Goal: Task Accomplishment & Management: Complete application form

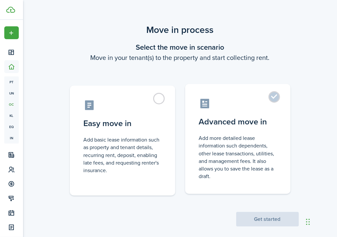
click at [276, 95] on label "Advanced move in Add more detailed lease information such dependents, other lea…" at bounding box center [237, 139] width 105 height 110
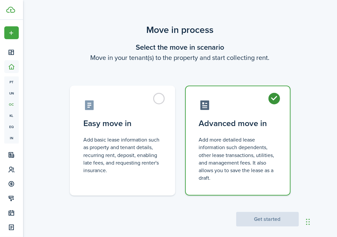
radio input "true"
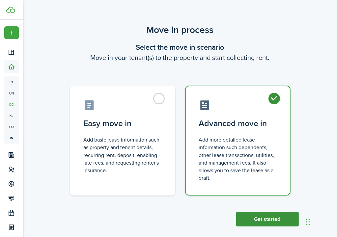
click at [269, 219] on button "Get started" at bounding box center [267, 219] width 63 height 14
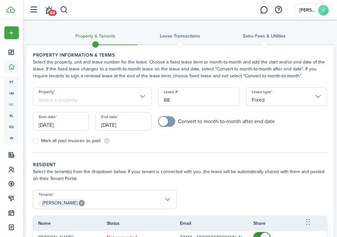
click at [73, 97] on input "Property" at bounding box center [92, 96] width 119 height 18
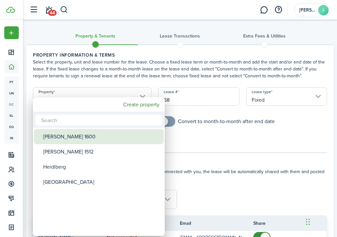
click at [69, 137] on div "[PERSON_NAME] 1600" at bounding box center [101, 136] width 117 height 15
type input "[PERSON_NAME] 1600"
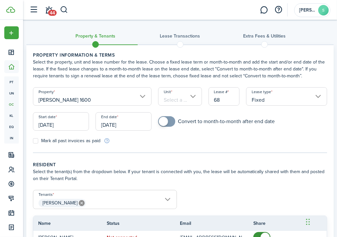
click at [177, 100] on input "Unit" at bounding box center [179, 96] width 43 height 18
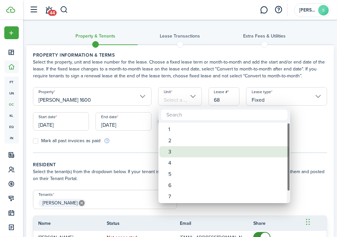
click at [170, 150] on div "3" at bounding box center [227, 151] width 117 height 11
type input "3"
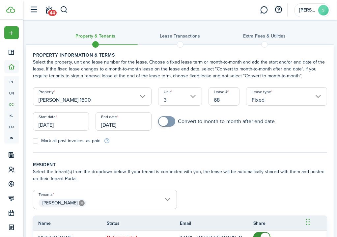
click at [69, 124] on input "[DATE]" at bounding box center [61, 121] width 56 height 18
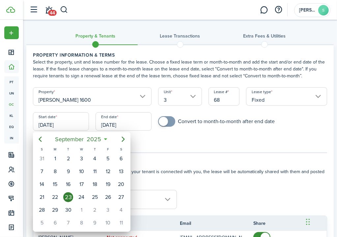
click at [69, 124] on div at bounding box center [168, 118] width 442 height 343
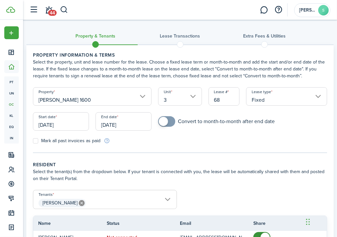
click at [69, 124] on input "[DATE]" at bounding box center [61, 121] width 56 height 18
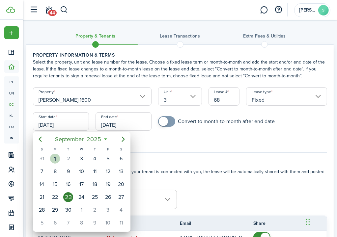
click at [56, 159] on div "1" at bounding box center [55, 159] width 10 height 10
type input "[DATE]"
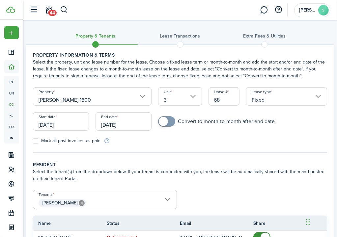
click at [141, 126] on input "[DATE]" at bounding box center [124, 121] width 56 height 18
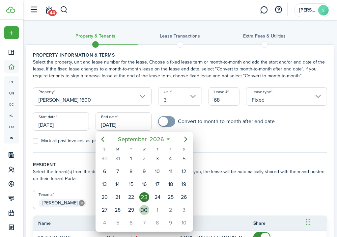
click at [143, 206] on div "30" at bounding box center [144, 210] width 10 height 10
type input "[DATE]"
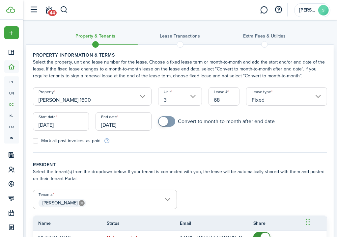
checkbox input "true"
click at [164, 121] on span at bounding box center [163, 121] width 9 height 9
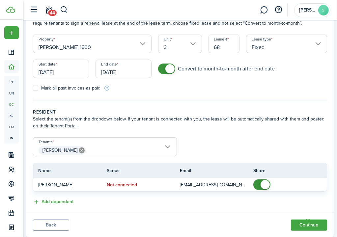
scroll to position [70, 0]
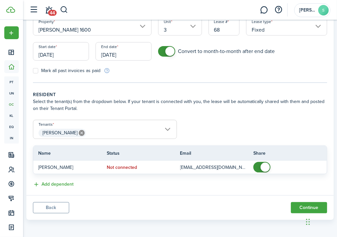
click at [37, 69] on label "Mark all past invoices as paid" at bounding box center [67, 70] width 68 height 5
click at [33, 71] on input "Mark all past invoices as paid" at bounding box center [33, 71] width 0 height 0
checkbox input "true"
click at [304, 208] on button "Continue" at bounding box center [309, 207] width 36 height 11
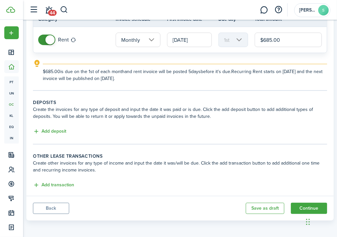
scroll to position [69, 0]
click at [57, 131] on button "Add deposit" at bounding box center [49, 131] width 33 height 8
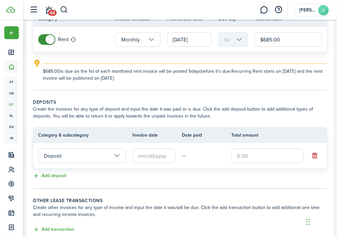
click at [158, 157] on input "text" at bounding box center [153, 156] width 43 height 14
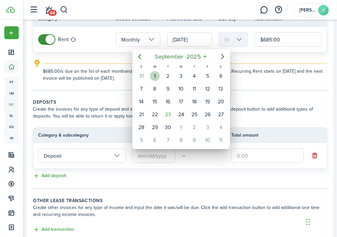
click at [158, 74] on div "1" at bounding box center [155, 76] width 10 height 10
type input "[DATE]"
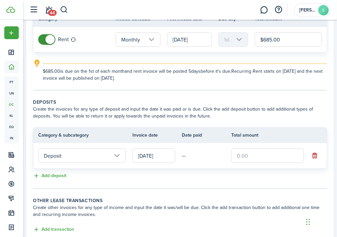
click at [244, 153] on input "text" at bounding box center [267, 156] width 72 height 14
type input "$685.00"
click at [205, 176] on div "Add deposit" at bounding box center [180, 176] width 294 height 8
click at [180, 153] on td "[DATE]" at bounding box center [156, 156] width 49 height 18
click at [182, 154] on td "—" at bounding box center [206, 156] width 49 height 10
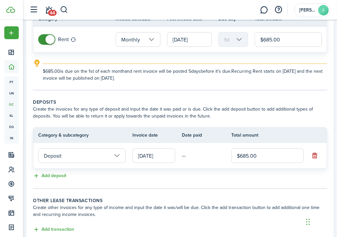
click at [190, 136] on th "Date paid" at bounding box center [206, 135] width 49 height 7
click at [234, 187] on tc-wizard-step "Deposits Create the invoices for any type of deposit and input the date it was …" at bounding box center [180, 144] width 294 height 90
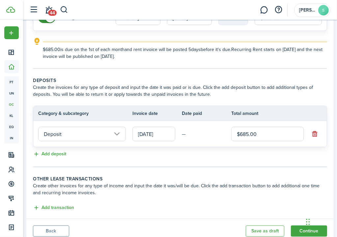
scroll to position [114, 0]
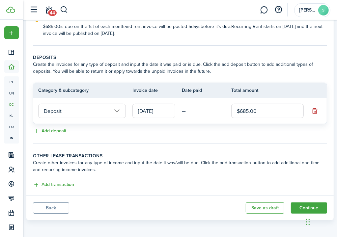
click at [166, 112] on input "[DATE]" at bounding box center [153, 111] width 43 height 14
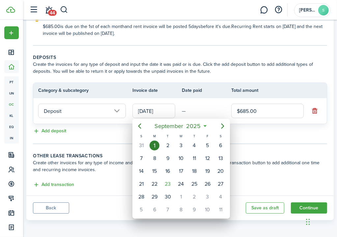
click at [196, 108] on div at bounding box center [168, 118] width 442 height 343
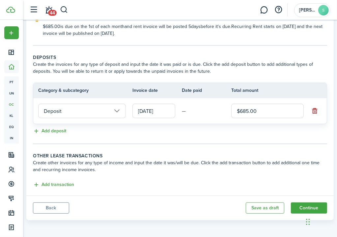
click at [196, 108] on td "—" at bounding box center [206, 111] width 49 height 10
click at [57, 183] on button "Add transaction" at bounding box center [53, 185] width 41 height 8
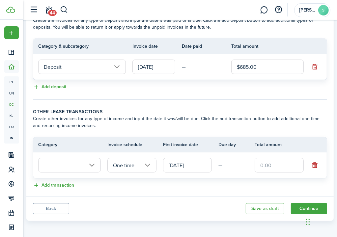
scroll to position [158, 0]
click at [91, 165] on input "text" at bounding box center [69, 165] width 63 height 14
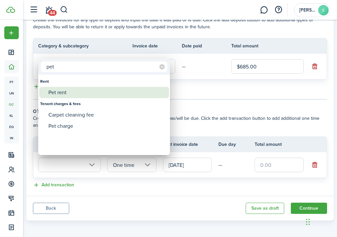
type input "pet"
click at [66, 92] on div "Pet rent" at bounding box center [106, 92] width 117 height 11
type input "Rent / Pet rent"
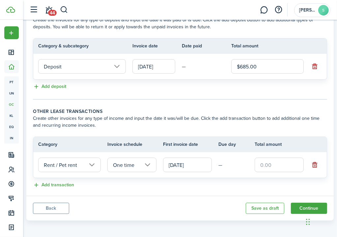
click at [148, 163] on input "One time" at bounding box center [131, 165] width 49 height 14
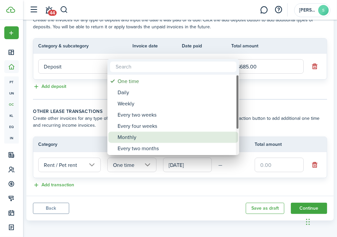
click at [129, 137] on div "Monthly" at bounding box center [176, 137] width 117 height 11
type input "Monthly"
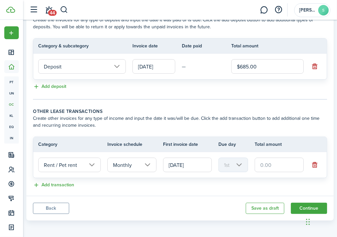
click at [266, 166] on input "text" at bounding box center [279, 165] width 49 height 14
type input "$35.00"
click at [242, 176] on table "Category Invoice schedule First invoice date Due day Total amount Rent / Pet re…" at bounding box center [180, 157] width 294 height 41
click at [196, 165] on input "[DATE]" at bounding box center [187, 165] width 49 height 14
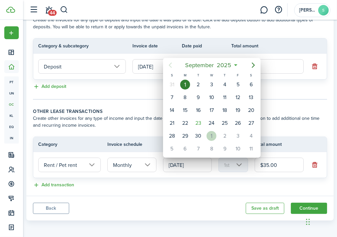
click at [213, 133] on div "1" at bounding box center [211, 136] width 10 height 10
type input "[DATE]"
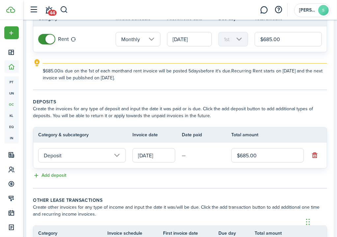
scroll to position [60, 0]
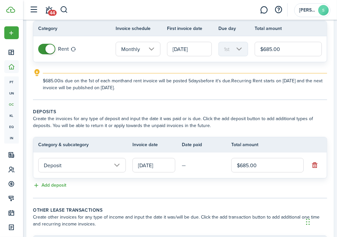
click at [185, 50] on input "[DATE]" at bounding box center [189, 49] width 45 height 14
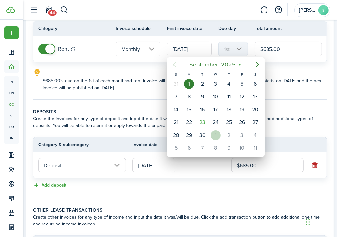
click at [216, 133] on div "1" at bounding box center [216, 135] width 10 height 10
type input "[DATE]"
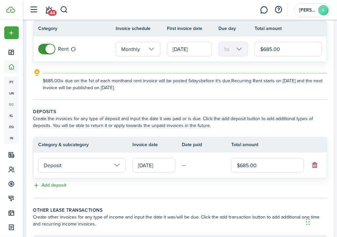
click at [185, 90] on explanation-description "$685.00 is due on the 1st of each month and rent invoice will be posted 5 days …" at bounding box center [185, 84] width 284 height 14
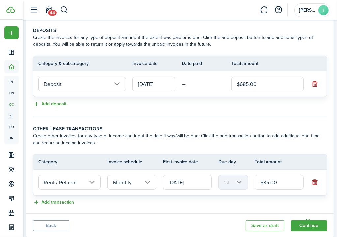
scroll to position [158, 0]
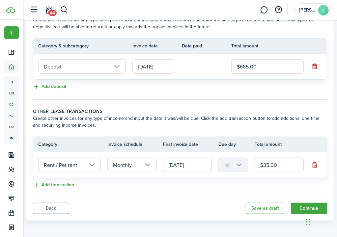
click at [49, 86] on button "Add deposit" at bounding box center [49, 87] width 33 height 8
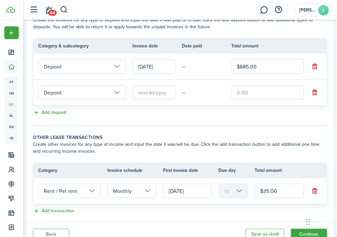
click at [146, 96] on input "text" at bounding box center [153, 92] width 43 height 14
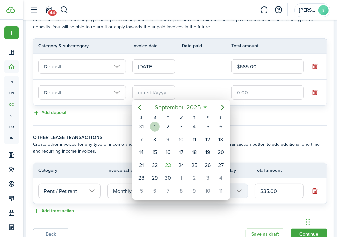
click at [155, 127] on div "1" at bounding box center [155, 127] width 10 height 10
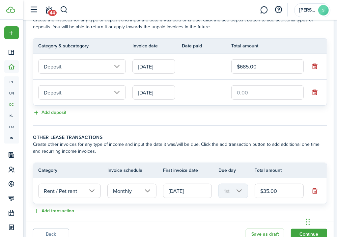
click at [155, 90] on input "[DATE]" at bounding box center [153, 92] width 43 height 14
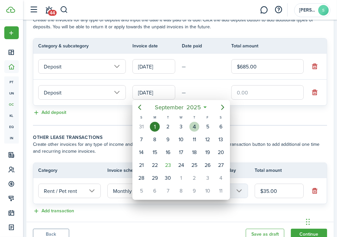
click at [195, 125] on div "4" at bounding box center [194, 127] width 10 height 10
type input "[DATE]"
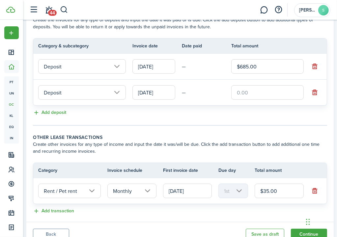
click at [244, 95] on input "text" at bounding box center [267, 92] width 72 height 14
type input "$300.00"
click at [203, 102] on tr "Deposit [DATE] — $300.00" at bounding box center [179, 93] width 293 height 26
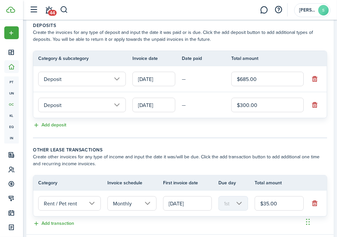
scroll to position [184, 0]
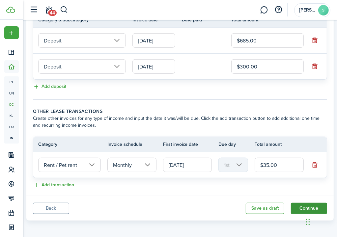
click at [303, 207] on button "Continue" at bounding box center [309, 208] width 36 height 11
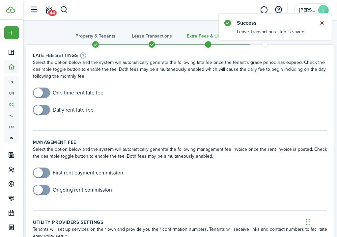
click at [323, 22] on button "Close notify" at bounding box center [321, 22] width 9 height 9
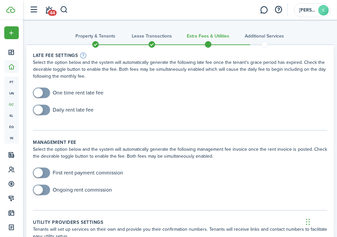
checkbox input "true"
click at [41, 92] on span at bounding box center [38, 92] width 9 height 9
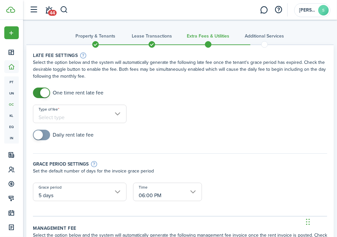
click at [72, 116] on input "Type of fee" at bounding box center [80, 114] width 94 height 18
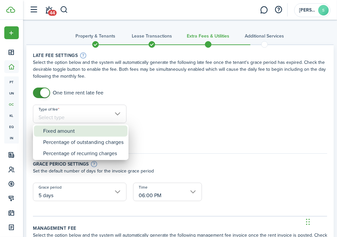
click at [70, 131] on div "Fixed amount" at bounding box center [83, 130] width 80 height 11
type input "Fixed amount"
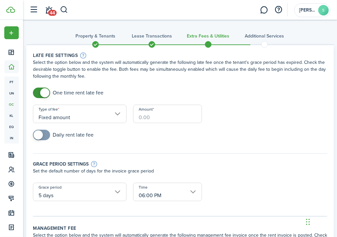
click at [152, 117] on input "Amount" at bounding box center [167, 114] width 69 height 18
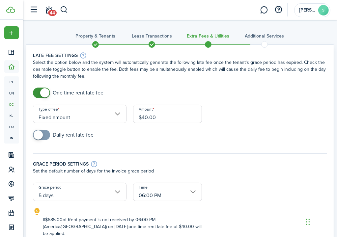
type input "$40.00"
click at [150, 135] on div "Daily rent late fee" at bounding box center [180, 138] width 301 height 17
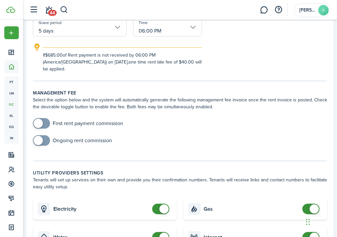
scroll to position [263, 0]
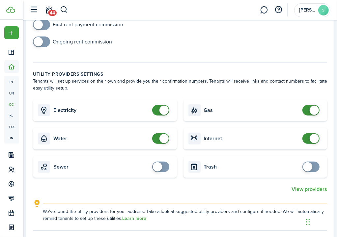
checkbox input "false"
click at [161, 134] on span at bounding box center [163, 138] width 9 height 9
checkbox input "false"
click at [311, 106] on span at bounding box center [314, 110] width 9 height 9
checkbox input "false"
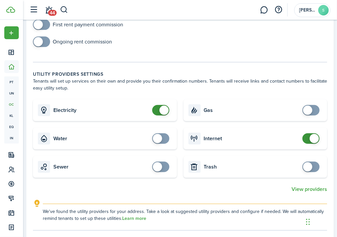
click at [310, 134] on span at bounding box center [314, 138] width 9 height 9
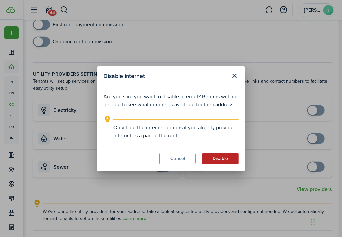
click at [226, 160] on button "Disable" at bounding box center [220, 158] width 36 height 11
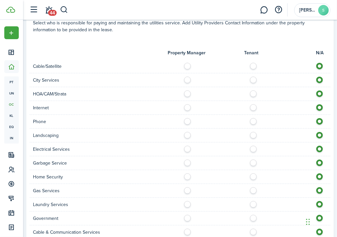
scroll to position [494, 0]
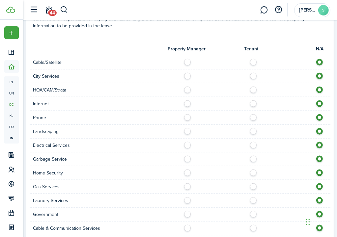
click at [319, 73] on label at bounding box center [321, 74] width 12 height 3
click at [318, 73] on label at bounding box center [321, 74] width 12 height 3
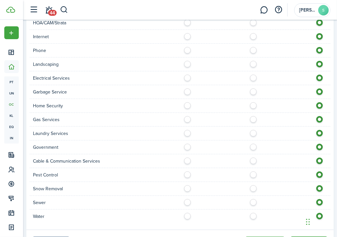
scroll to position [588, 0]
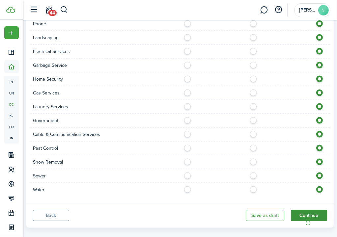
click at [300, 210] on button "Continue" at bounding box center [309, 215] width 36 height 11
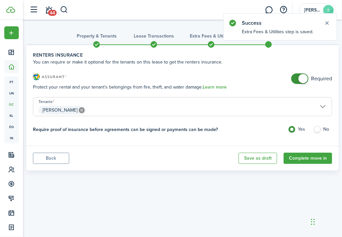
checkbox input "false"
click at [303, 79] on span at bounding box center [302, 78] width 9 height 9
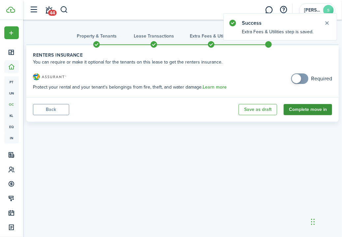
click at [305, 109] on button "Complete move in" at bounding box center [308, 109] width 48 height 11
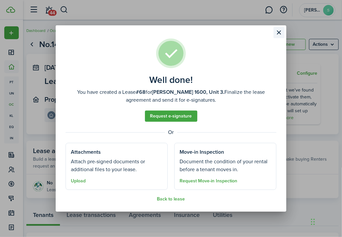
click at [280, 31] on button "Close modal" at bounding box center [278, 32] width 11 height 11
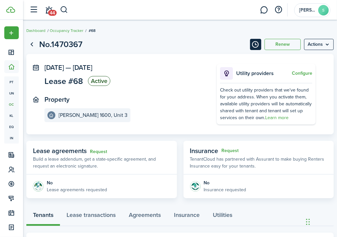
click at [256, 45] on button "Timeline" at bounding box center [255, 44] width 11 height 11
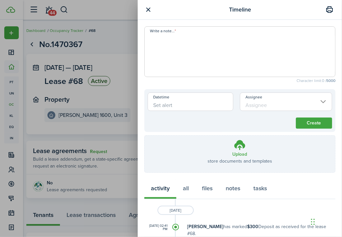
click at [183, 34] on textarea "Write a note..." at bounding box center [240, 54] width 190 height 40
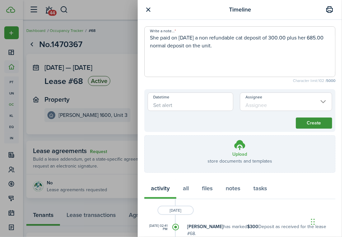
type textarea "She paid on [DATE] a non refundable cat deposit of 300.00 plus her 685.00 norma…"
click at [305, 123] on button "Create" at bounding box center [314, 123] width 36 height 11
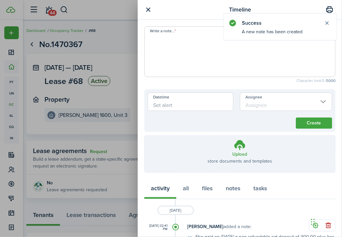
click at [148, 10] on button "button" at bounding box center [148, 10] width 8 height 8
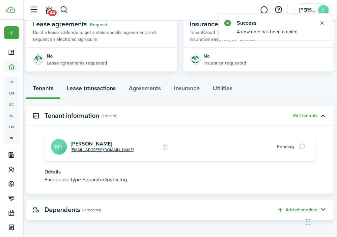
scroll to position [127, 0]
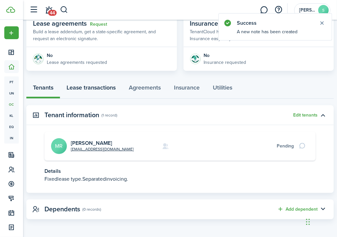
click at [93, 86] on link "Lease transactions" at bounding box center [91, 88] width 62 height 19
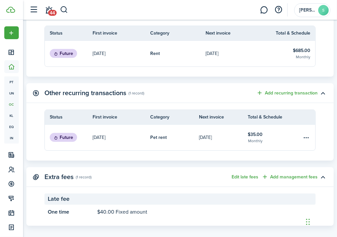
scroll to position [240, 0]
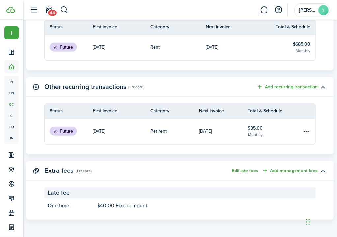
click at [112, 205] on panel-main-description "$40.00 Fixed amount" at bounding box center [204, 206] width 215 height 8
click at [241, 171] on button "Edit late fees" at bounding box center [245, 170] width 27 height 5
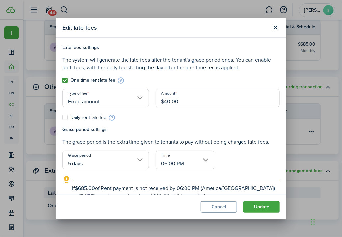
click at [140, 160] on input "5 days" at bounding box center [105, 160] width 87 height 18
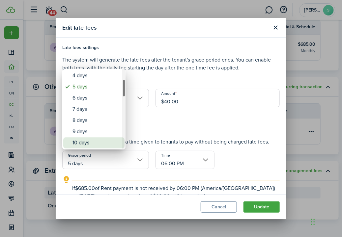
click at [87, 142] on div "10 days" at bounding box center [96, 142] width 48 height 11
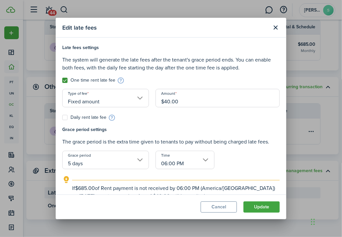
type input "10 days"
click at [255, 205] on button "Update" at bounding box center [261, 207] width 36 height 11
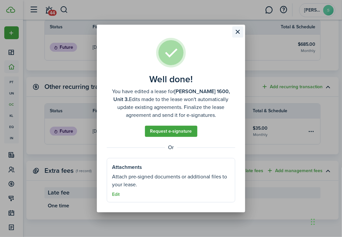
click at [239, 31] on button "Close modal" at bounding box center [237, 31] width 11 height 11
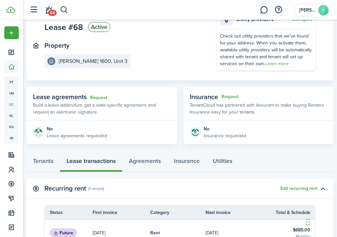
scroll to position [66, 0]
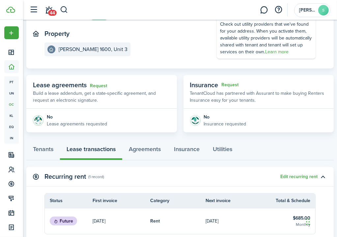
click at [96, 151] on div "Tenants Lease transactions Agreements Insurance Utilities" at bounding box center [179, 152] width 307 height 23
click at [47, 149] on link "Tenants" at bounding box center [43, 150] width 34 height 19
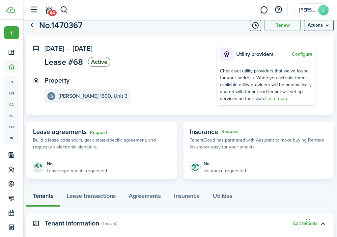
scroll to position [99, 0]
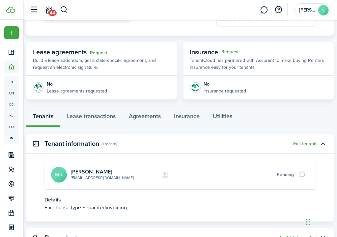
click at [92, 178] on link "[EMAIL_ADDRESS][DOMAIN_NAME]" at bounding box center [102, 178] width 63 height 6
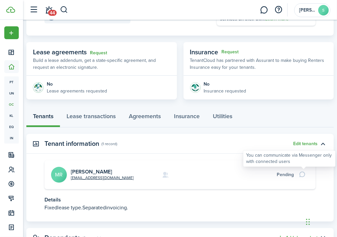
click at [303, 173] on div at bounding box center [303, 174] width 11 height 9
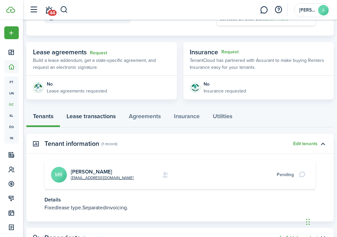
click at [101, 118] on link "Lease transactions" at bounding box center [91, 117] width 62 height 19
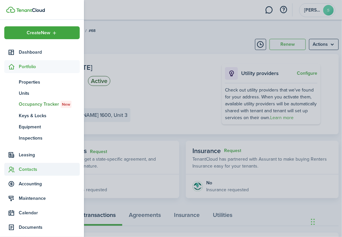
click at [30, 169] on span "Contacts" at bounding box center [49, 169] width 61 height 7
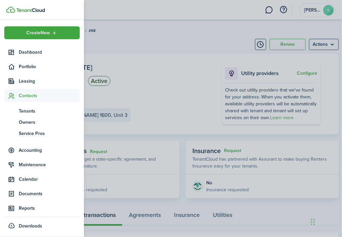
click at [30, 96] on span "Contacts" at bounding box center [49, 95] width 61 height 7
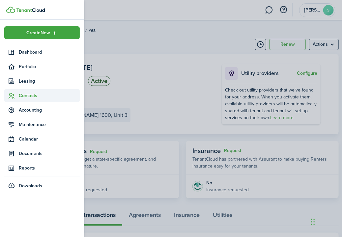
click at [30, 96] on span "Contacts" at bounding box center [49, 95] width 61 height 7
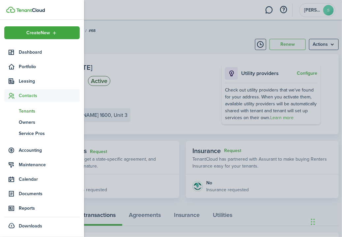
click at [29, 111] on span "Tenants" at bounding box center [49, 111] width 61 height 7
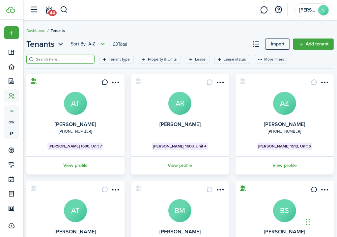
click at [51, 61] on input "search" at bounding box center [63, 59] width 58 height 6
type input "mya"
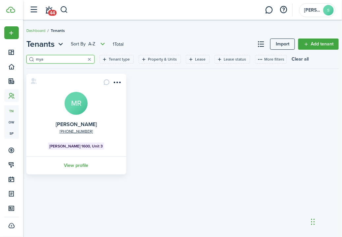
click at [78, 102] on avatar-text "MR" at bounding box center [76, 103] width 23 height 23
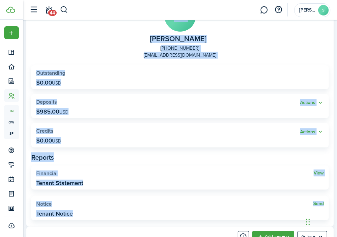
scroll to position [66, 0]
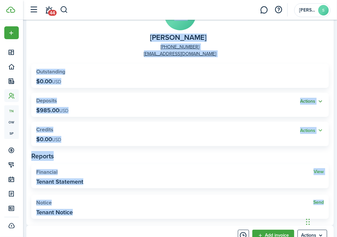
click at [315, 102] on button "Actions" at bounding box center [312, 102] width 24 height 8
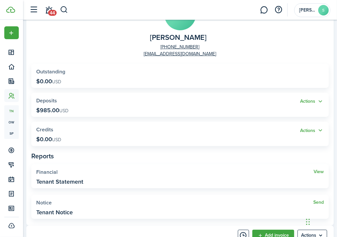
click at [153, 108] on widget-stats "Actions Deposits $985.00 USD" at bounding box center [179, 105] width 297 height 24
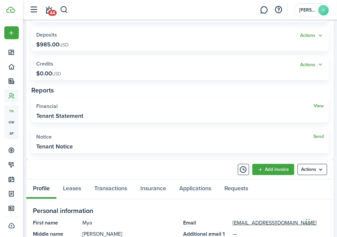
scroll to position [165, 0]
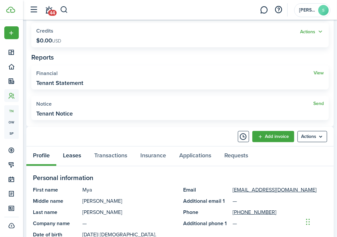
click at [72, 157] on link "Leases" at bounding box center [71, 156] width 31 height 19
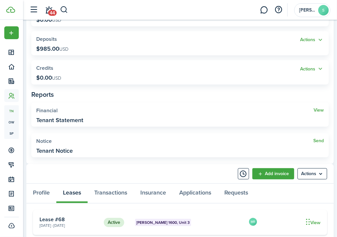
scroll to position [163, 0]
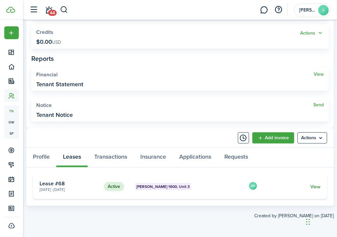
click at [315, 187] on link "View" at bounding box center [315, 186] width 10 height 7
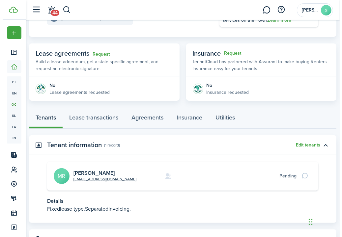
scroll to position [99, 0]
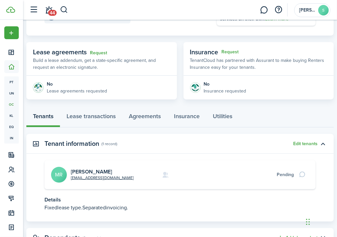
click at [283, 176] on div "Pending" at bounding box center [285, 174] width 17 height 7
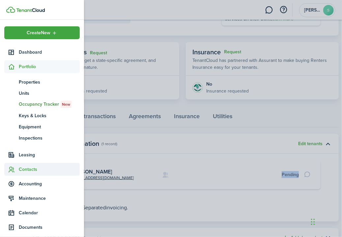
click at [21, 169] on span "Contacts" at bounding box center [49, 169] width 61 height 7
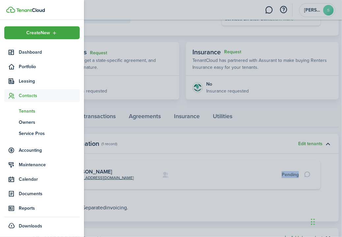
click at [28, 108] on span "Tenants" at bounding box center [49, 111] width 61 height 7
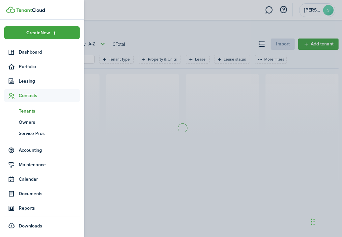
click at [28, 108] on span "Tenants" at bounding box center [49, 111] width 61 height 7
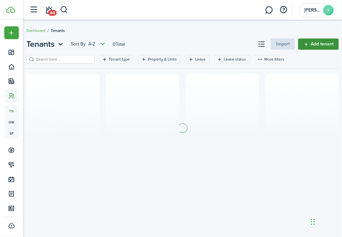
click at [316, 43] on link "Add tenant" at bounding box center [318, 44] width 41 height 11
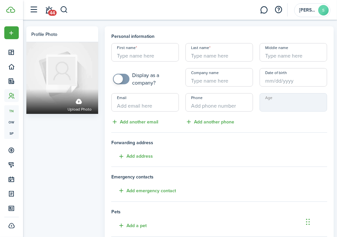
click at [136, 56] on input "First name" at bounding box center [145, 52] width 68 height 18
type input "[PERSON_NAME]"
click at [133, 104] on input "Email" at bounding box center [145, 102] width 68 height 18
type input "[EMAIL_ADDRESS][DOMAIN_NAME]"
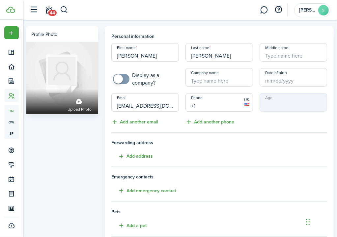
drag, startPoint x: 205, startPoint y: 104, endPoint x: 199, endPoint y: 107, distance: 6.7
click at [199, 108] on input "+1" at bounding box center [219, 102] width 68 height 18
click at [269, 81] on input "Date of birth" at bounding box center [294, 77] width 68 height 18
type input "[PHONE_NUMBER]"
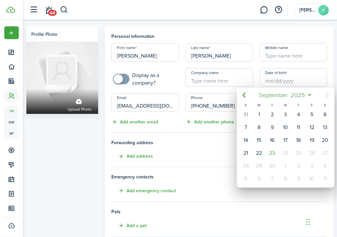
click at [299, 92] on span "2025" at bounding box center [297, 95] width 17 height 12
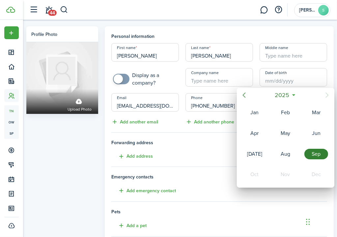
click at [243, 96] on icon "Previous page" at bounding box center [244, 95] width 3 height 5
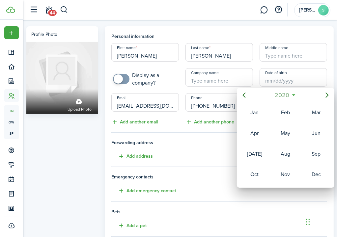
click at [283, 95] on span "2020" at bounding box center [281, 95] width 17 height 12
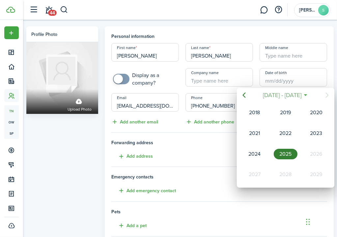
click at [283, 95] on span "[DATE] - [DATE]" at bounding box center [281, 95] width 41 height 12
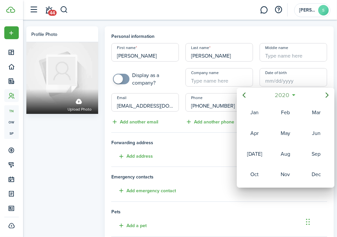
click at [283, 95] on span "2020" at bounding box center [281, 95] width 17 height 12
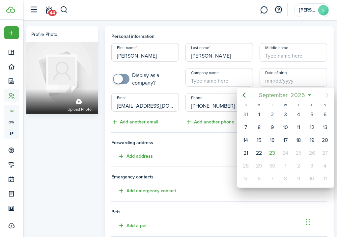
click at [301, 96] on span "2025" at bounding box center [297, 95] width 17 height 12
click at [301, 96] on div "[DATE]" at bounding box center [286, 95] width 70 height 12
click at [301, 96] on span "2025" at bounding box center [297, 95] width 17 height 12
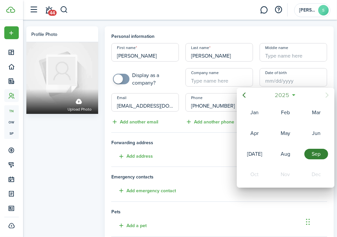
click at [291, 95] on mbsc-button "2025" at bounding box center [282, 95] width 23 height 12
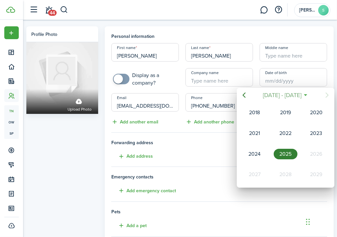
click at [301, 95] on mbsc-button "[DATE] - [DATE]" at bounding box center [282, 95] width 47 height 12
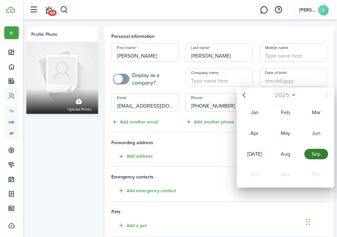
click at [292, 95] on mbsc-button "2025" at bounding box center [282, 95] width 23 height 12
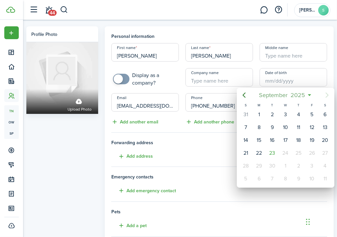
click at [293, 95] on span "2025" at bounding box center [297, 95] width 17 height 12
click at [306, 94] on icon at bounding box center [309, 95] width 7 height 7
click at [293, 94] on span "2025" at bounding box center [297, 95] width 17 height 12
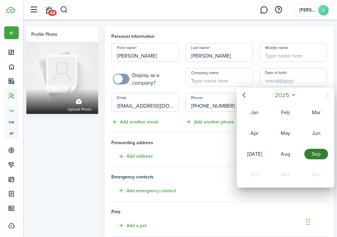
click at [293, 96] on icon at bounding box center [293, 95] width 7 height 7
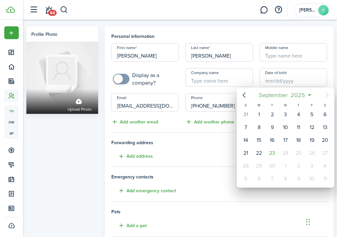
click at [292, 95] on span "2025" at bounding box center [297, 95] width 17 height 12
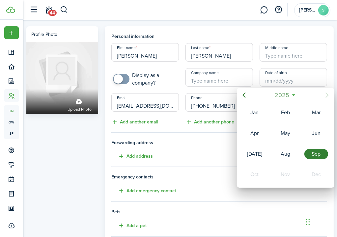
click at [286, 95] on span "2025" at bounding box center [281, 95] width 17 height 12
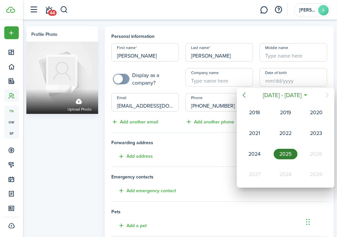
click at [245, 97] on icon "Previous page" at bounding box center [244, 95] width 3 height 5
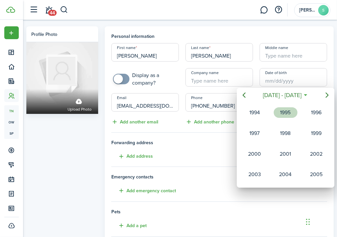
click at [285, 109] on div "1995" at bounding box center [286, 112] width 24 height 11
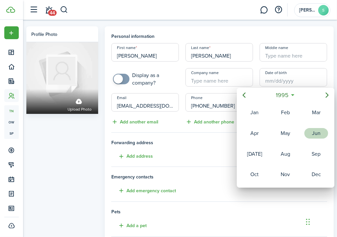
click at [310, 132] on div "Jun" at bounding box center [316, 133] width 24 height 11
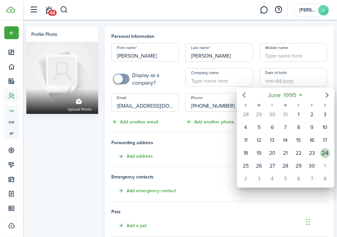
click at [325, 152] on div "24" at bounding box center [325, 153] width 10 height 10
type input "[DATE]"
type input "30"
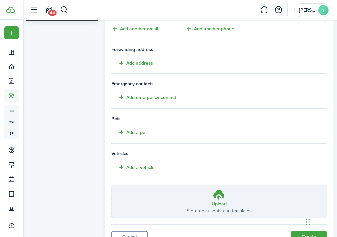
scroll to position [99, 0]
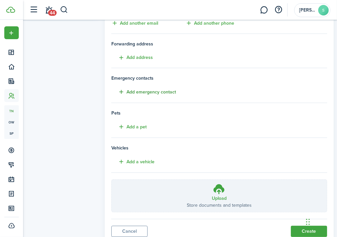
click at [141, 92] on button "Add emergency contact" at bounding box center [143, 92] width 65 height 8
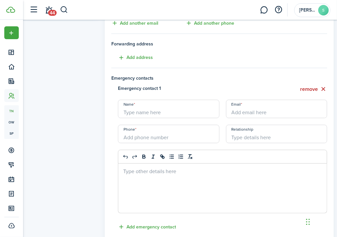
click at [137, 111] on input "Name" at bounding box center [168, 109] width 101 height 18
click at [140, 113] on input "[PERSON_NAME]" at bounding box center [168, 109] width 101 height 18
type input "[PERSON_NAME]"
click at [145, 139] on input "+1" at bounding box center [168, 134] width 101 height 18
type input "[PHONE_NUMBER]"
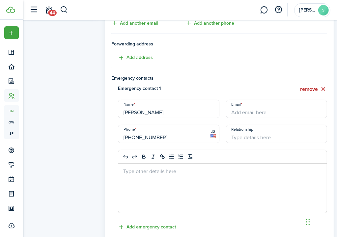
drag, startPoint x: 207, startPoint y: 65, endPoint x: 209, endPoint y: 58, distance: 7.0
click at [209, 59] on tenant-form "Personal information First name [PERSON_NAME] Last name [PERSON_NAME] Middle na…" at bounding box center [219, 140] width 216 height 413
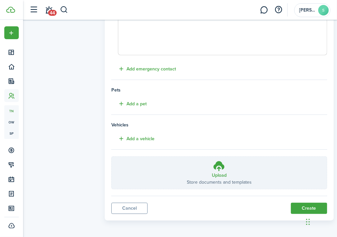
scroll to position [257, 0]
click at [140, 102] on button "Add a pet" at bounding box center [128, 104] width 35 height 8
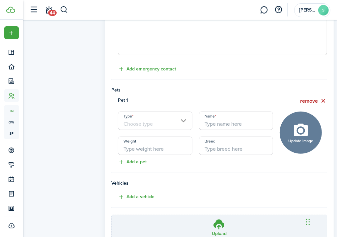
click at [133, 121] on input "Type" at bounding box center [155, 121] width 74 height 18
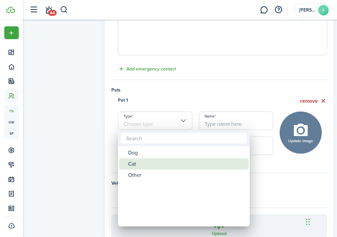
click at [133, 163] on div "Cat" at bounding box center [186, 163] width 117 height 11
type input "Cat"
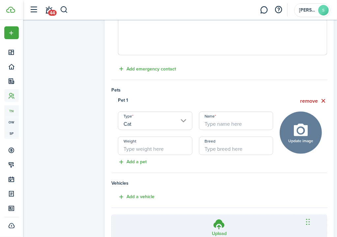
click at [218, 121] on input "Name" at bounding box center [236, 121] width 74 height 18
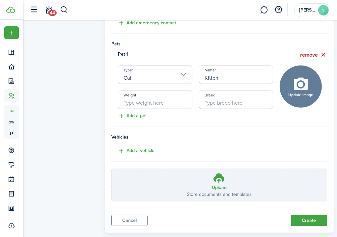
scroll to position [315, 0]
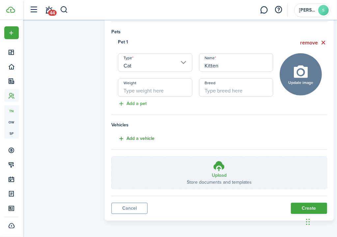
type input "Kitten"
click at [142, 137] on button "Add a vehicle" at bounding box center [132, 139] width 43 height 8
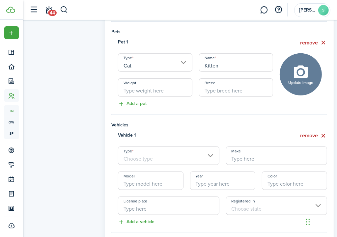
click at [134, 157] on input "Type" at bounding box center [168, 156] width 101 height 18
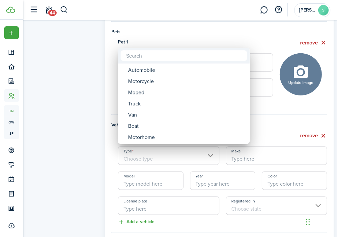
click at [137, 152] on div at bounding box center [168, 118] width 442 height 343
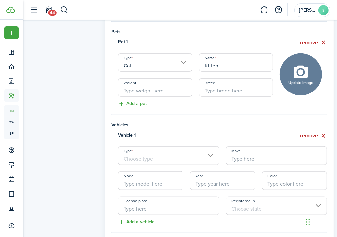
click at [141, 152] on input "Type" at bounding box center [168, 156] width 101 height 18
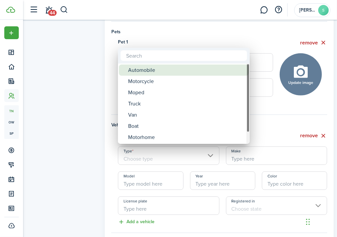
click at [166, 70] on div "Automobile" at bounding box center [186, 70] width 117 height 11
type input "Automobile"
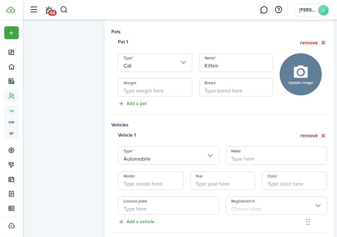
click at [242, 155] on input "Make" at bounding box center [276, 156] width 101 height 18
type input "Ford"
click at [141, 185] on input "Model" at bounding box center [150, 181] width 65 height 18
click at [97, 145] on div "Profile photo Upload photo" at bounding box center [62, 7] width 78 height 593
click at [98, 168] on div "Profile photo Upload photo" at bounding box center [62, 7] width 78 height 593
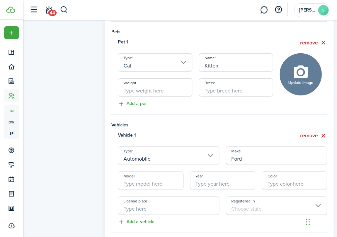
click at [136, 185] on input "Model" at bounding box center [150, 181] width 65 height 18
type input "S"
type input "Escape"
click at [228, 180] on input "Year" at bounding box center [222, 181] width 65 height 18
type input "2017"
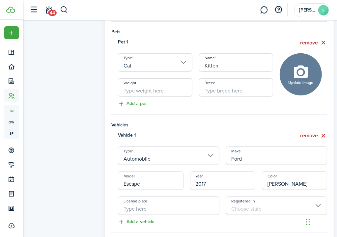
type input "[PERSON_NAME]"
click at [125, 206] on input "License plate" at bounding box center [168, 206] width 101 height 18
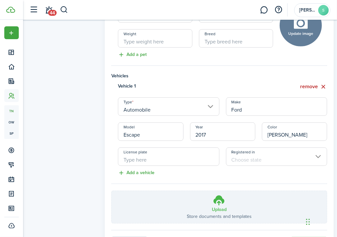
scroll to position [381, 0]
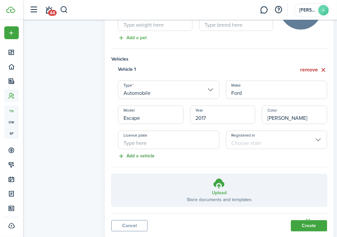
click at [145, 156] on button "Add a vehicle" at bounding box center [132, 156] width 43 height 8
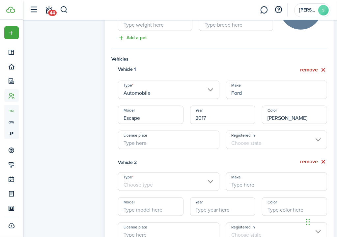
click at [133, 177] on input "Type" at bounding box center [168, 182] width 101 height 18
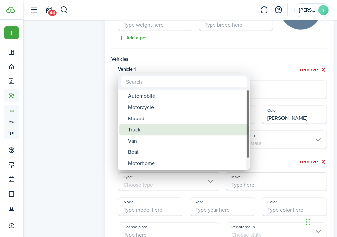
click at [148, 131] on div "Truck" at bounding box center [186, 129] width 117 height 11
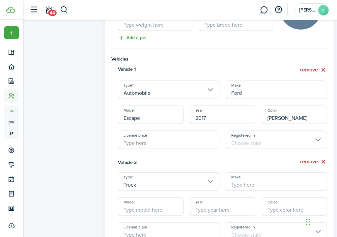
click at [142, 187] on input "Truck" at bounding box center [168, 182] width 101 height 18
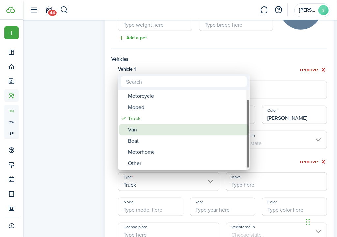
click at [144, 133] on div "Van" at bounding box center [186, 129] width 117 height 11
type input "Van"
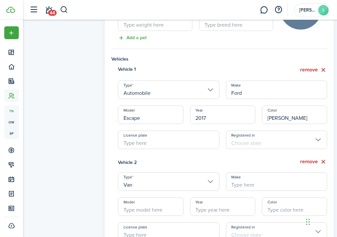
click at [242, 183] on input "Make" at bounding box center [276, 182] width 101 height 18
type input "M"
type input "Toyota"
click at [140, 209] on input "Model" at bounding box center [150, 207] width 65 height 18
type input "Sierra"
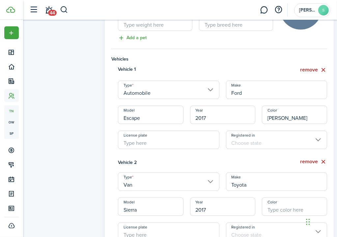
type input "2017"
click at [278, 209] on input "Color" at bounding box center [294, 207] width 65 height 18
type input "Black"
click at [136, 232] on input "License plate" at bounding box center [168, 232] width 101 height 18
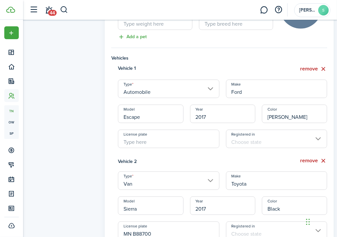
click at [233, 227] on input "Registered in" at bounding box center [276, 231] width 101 height 18
type input "MN B88700"
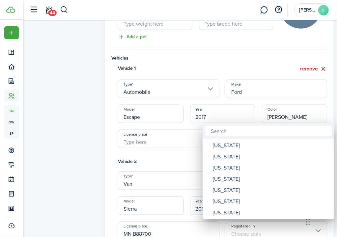
click at [232, 231] on div at bounding box center [168, 118] width 442 height 343
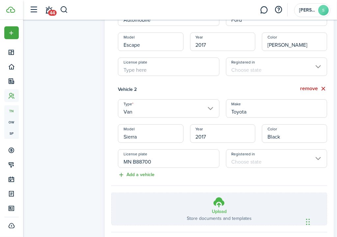
scroll to position [483, 0]
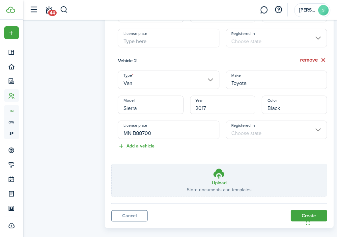
click at [251, 128] on input "Registered in" at bounding box center [276, 130] width 101 height 18
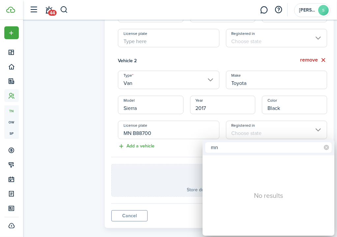
type input "mn"
click at [193, 147] on div at bounding box center [168, 118] width 442 height 343
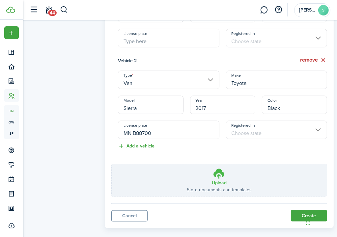
click at [221, 177] on icon at bounding box center [219, 174] width 13 height 12
click at [112, 164] on input "Upload Store documents and templates Choose file" at bounding box center [112, 164] width 0 height 0
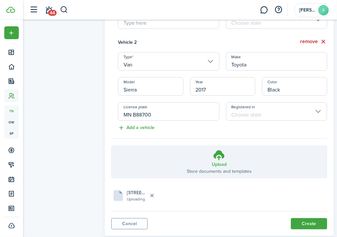
scroll to position [517, 0]
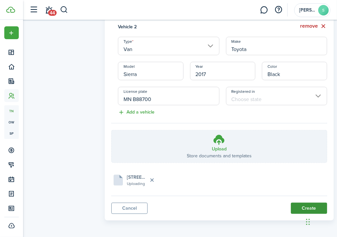
click at [300, 208] on button "Create" at bounding box center [309, 208] width 36 height 11
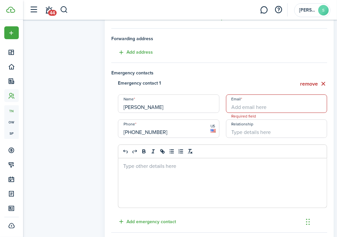
scroll to position [89, 0]
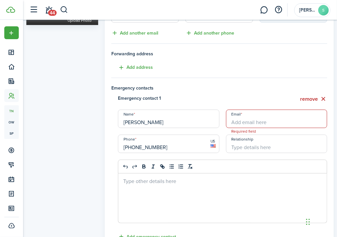
click at [244, 122] on input "Email" at bounding box center [276, 119] width 101 height 18
click at [209, 195] on div at bounding box center [222, 198] width 208 height 49
click at [251, 121] on input "bgiles" at bounding box center [276, 119] width 101 height 18
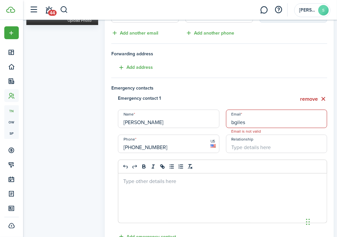
type input "[EMAIL_ADDRESS][DOMAIN_NAME]"
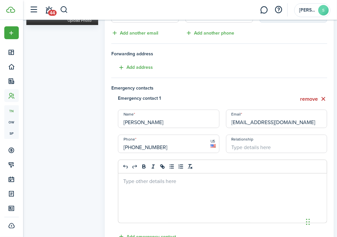
click at [228, 195] on div at bounding box center [222, 198] width 208 height 49
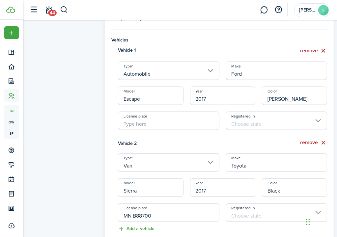
scroll to position [517, 0]
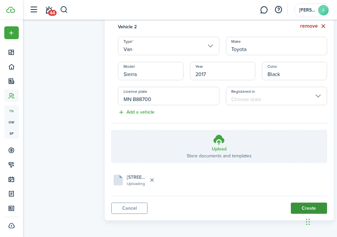
click at [308, 205] on button "Create" at bounding box center [309, 208] width 36 height 11
click at [296, 206] on button "Create" at bounding box center [309, 208] width 36 height 11
click at [300, 208] on button "Create" at bounding box center [309, 208] width 36 height 11
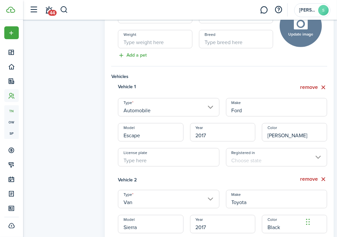
scroll to position [352, 0]
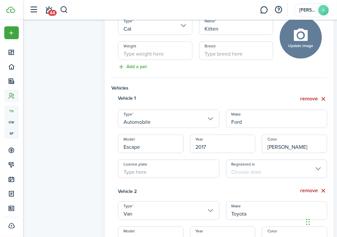
click at [155, 171] on input "License plate" at bounding box center [168, 169] width 101 height 18
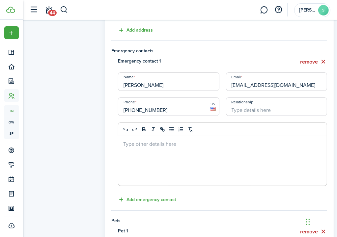
scroll to position [89, 0]
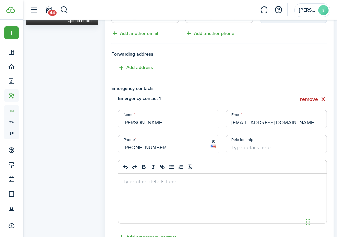
click at [220, 118] on div "Name [PERSON_NAME]" at bounding box center [169, 119] width 108 height 18
click at [216, 120] on input "[PERSON_NAME]" at bounding box center [168, 119] width 101 height 18
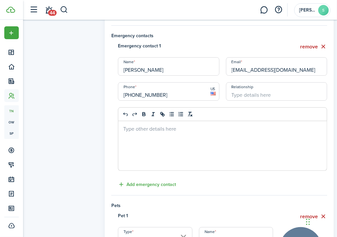
scroll to position [132, 0]
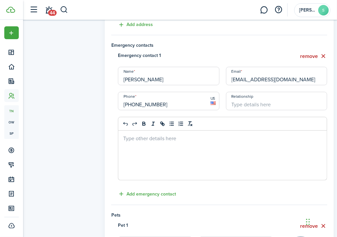
click at [223, 147] on div at bounding box center [222, 155] width 208 height 49
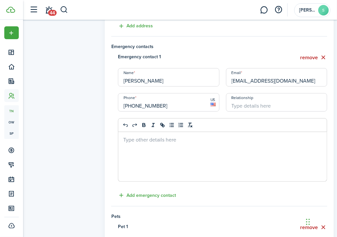
scroll to position [165, 0]
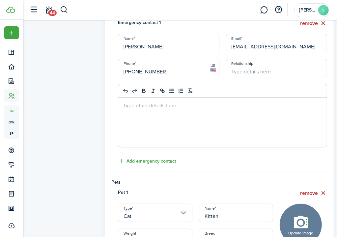
click at [287, 48] on input "[EMAIL_ADDRESS][DOMAIN_NAME]" at bounding box center [276, 43] width 101 height 18
click at [310, 23] on button "remove" at bounding box center [313, 23] width 27 height 8
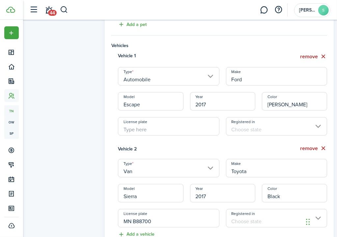
scroll to position [382, 0]
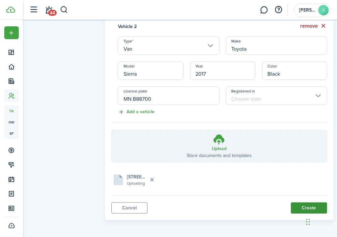
click at [296, 204] on button "Create" at bounding box center [309, 208] width 36 height 11
click at [185, 203] on panel-main-footer "Cancel Create" at bounding box center [219, 208] width 216 height 11
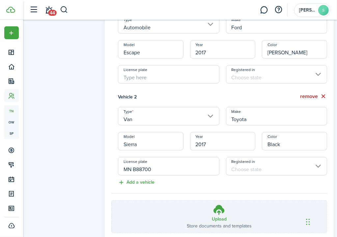
scroll to position [329, 0]
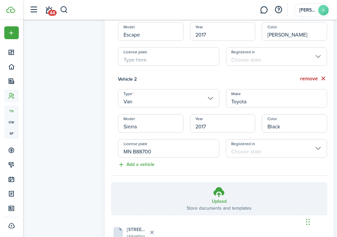
click at [236, 150] on input "Registered in" at bounding box center [276, 148] width 101 height 18
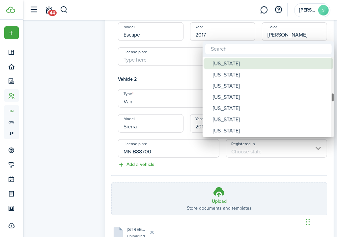
click at [231, 66] on div "[US_STATE]" at bounding box center [271, 63] width 117 height 11
type input "[US_STATE]"
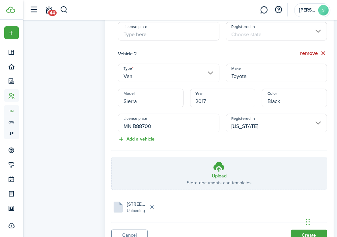
scroll to position [382, 0]
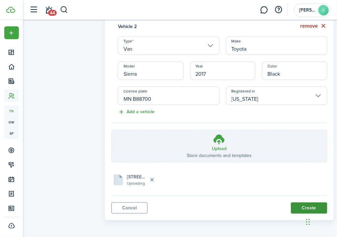
click at [300, 207] on button "Create" at bounding box center [309, 208] width 36 height 11
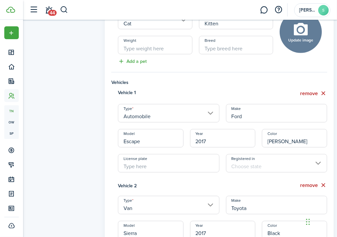
scroll to position [217, 0]
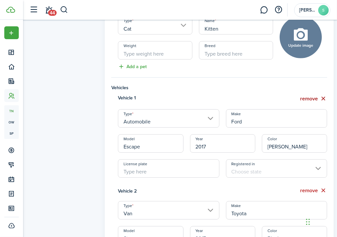
click at [307, 97] on button "remove" at bounding box center [313, 99] width 27 height 8
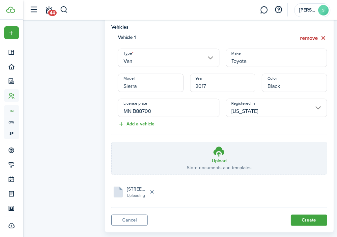
scroll to position [283, 0]
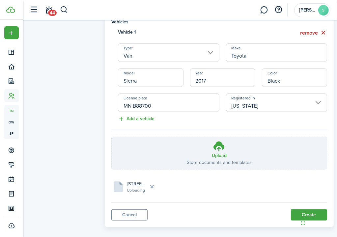
click at [307, 214] on div "Chat Widget" at bounding box center [315, 222] width 33 height 32
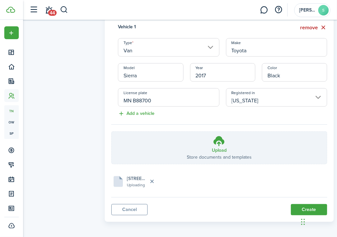
scroll to position [290, 0]
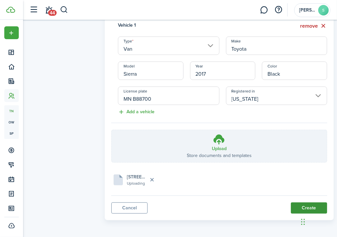
click at [296, 206] on button "Create" at bounding box center [309, 208] width 36 height 11
click at [309, 205] on button "Create" at bounding box center [309, 208] width 36 height 11
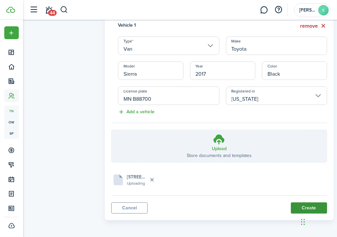
click at [309, 205] on button "Create" at bounding box center [309, 208] width 36 height 11
click at [152, 179] on button "Delete file" at bounding box center [151, 179] width 11 height 11
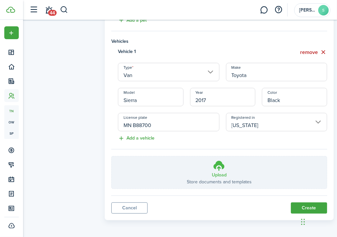
click at [220, 174] on h3 "Upload" at bounding box center [219, 175] width 15 height 7
click at [112, 156] on input "Upload Store documents and templates Choose file" at bounding box center [112, 156] width 0 height 0
click at [145, 173] on label "Upload Store documents and templates Choose file" at bounding box center [219, 172] width 215 height 32
click at [112, 156] on input "Upload Store documents and templates Choose file" at bounding box center [112, 156] width 0 height 0
click at [219, 172] on h3 "Upload" at bounding box center [219, 175] width 15 height 7
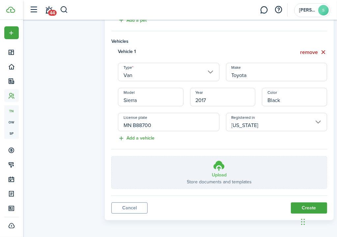
click at [112, 156] on input "Upload Store documents and templates Choose file" at bounding box center [112, 156] width 0 height 0
click at [216, 166] on icon at bounding box center [219, 166] width 13 height 12
click at [112, 156] on input "Upload Store documents and templates Choose file" at bounding box center [112, 156] width 0 height 0
click at [165, 181] on label "Upload Store documents and templates Choose file" at bounding box center [219, 172] width 215 height 32
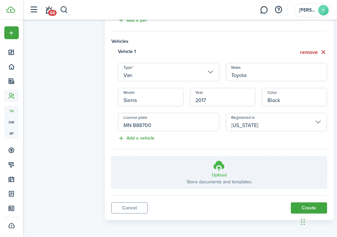
click at [112, 156] on input "Upload Store documents and templates Choose file" at bounding box center [112, 156] width 0 height 0
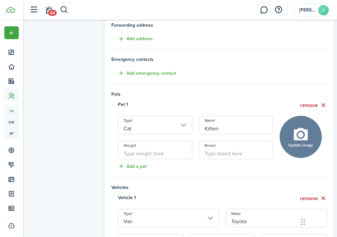
scroll to position [33, 0]
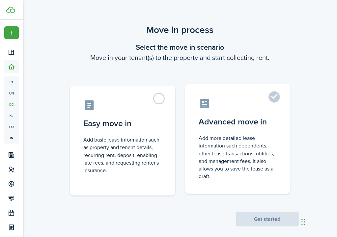
click at [274, 93] on label "Advanced move in Add more detailed lease information such dependents, other lea…" at bounding box center [237, 139] width 105 height 110
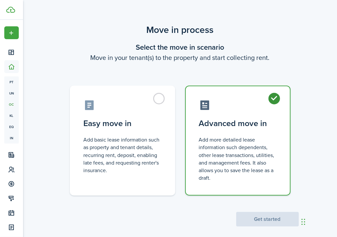
radio input "true"
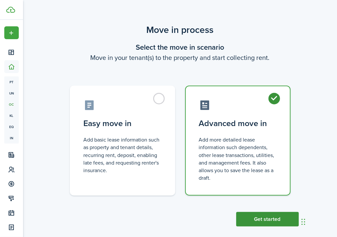
click at [283, 218] on button "Get started" at bounding box center [267, 219] width 63 height 14
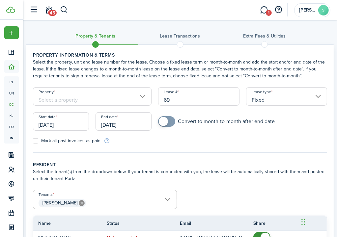
click at [78, 96] on input "Property" at bounding box center [92, 96] width 119 height 18
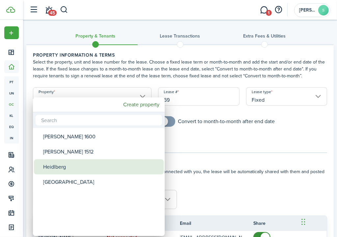
click at [62, 167] on div "Heidlberg" at bounding box center [101, 166] width 117 height 15
type input "Heidlberg"
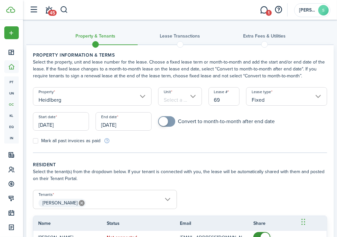
click at [188, 99] on input "Unit" at bounding box center [179, 96] width 43 height 18
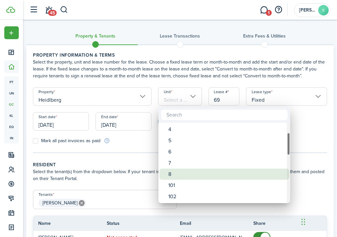
click at [175, 177] on div "8" at bounding box center [227, 174] width 117 height 11
type input "8"
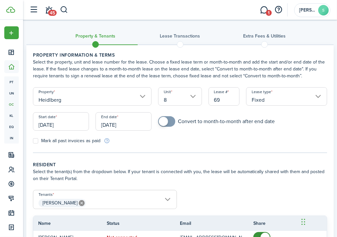
click at [66, 126] on input "[DATE]" at bounding box center [61, 121] width 56 height 18
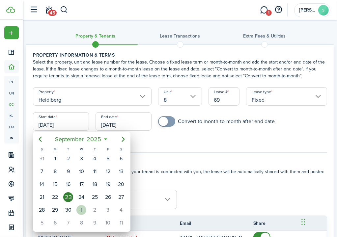
click at [83, 211] on div "1" at bounding box center [81, 210] width 10 height 10
type input "[DATE]"
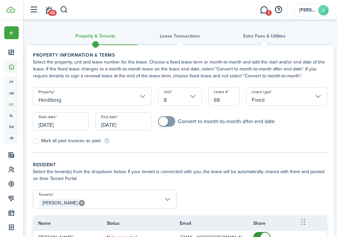
click at [135, 123] on input "[DATE]" at bounding box center [124, 121] width 56 height 18
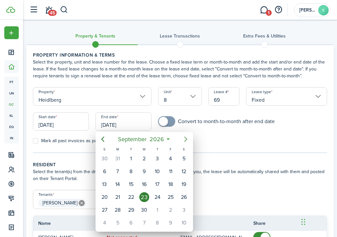
click at [187, 137] on icon "Next page" at bounding box center [186, 139] width 8 height 8
click at [186, 208] on div "31" at bounding box center [184, 210] width 10 height 10
type input "10/31/2026"
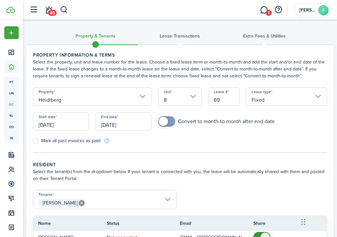
checkbox input "true"
click at [167, 121] on span at bounding box center [163, 121] width 9 height 9
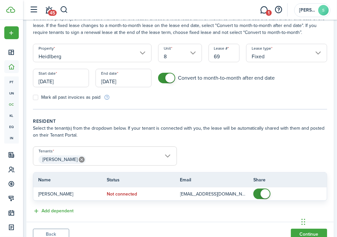
scroll to position [70, 0]
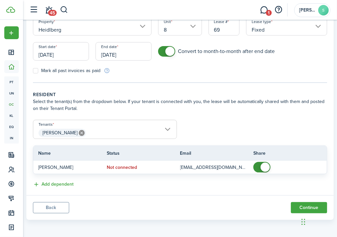
click at [215, 199] on panel-main-footer "Back Continue" at bounding box center [179, 207] width 307 height 25
click at [141, 185] on div "Add dependent" at bounding box center [180, 181] width 301 height 14
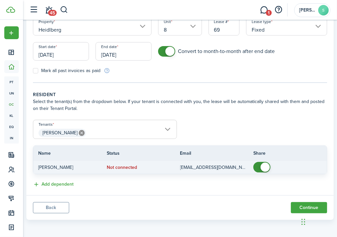
click at [261, 166] on span at bounding box center [264, 167] width 9 height 9
checkbox input "true"
click at [261, 166] on span at bounding box center [258, 167] width 9 height 9
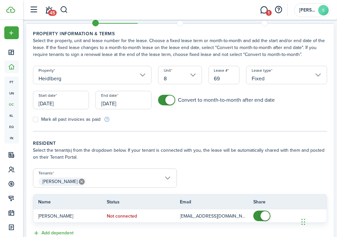
scroll to position [0, 0]
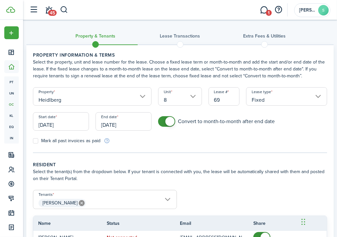
click at [70, 125] on input "[DATE]" at bounding box center [61, 121] width 56 height 18
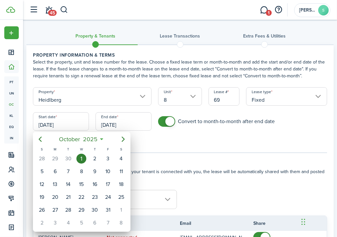
click at [82, 159] on div "1" at bounding box center [81, 159] width 10 height 10
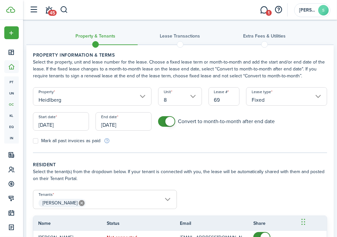
click at [144, 140] on div "Mark all past invoices as paid" at bounding box center [105, 140] width 151 height 7
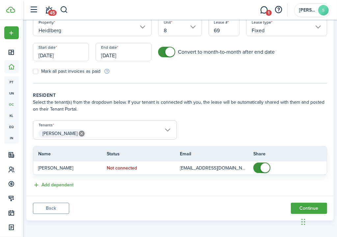
scroll to position [70, 0]
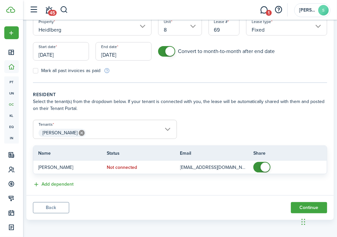
click at [233, 204] on panel-main-footer "Back Continue" at bounding box center [179, 207] width 307 height 25
click at [167, 130] on span "Bradley Giles" at bounding box center [104, 132] width 143 height 11
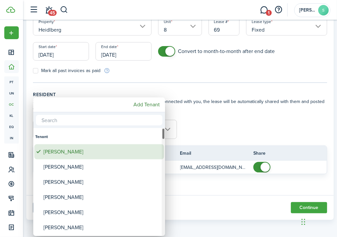
click at [62, 153] on div "Bradley Giles" at bounding box center [101, 151] width 117 height 15
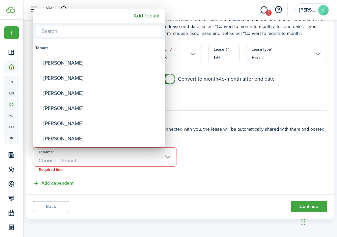
scroll to position [42, 0]
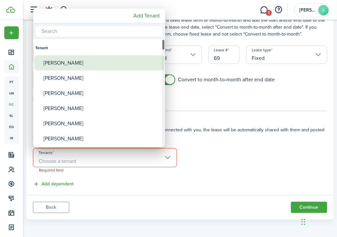
click at [75, 60] on div "Bradley Giles" at bounding box center [101, 62] width 117 height 15
type input "Bradley Giles"
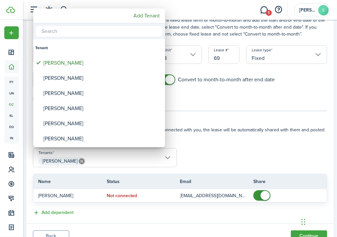
click at [203, 148] on div at bounding box center [168, 118] width 442 height 343
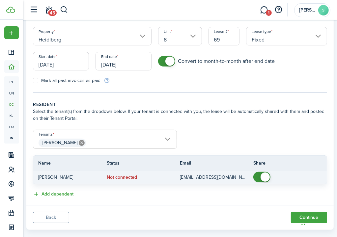
scroll to position [70, 0]
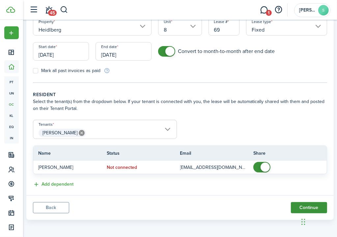
click at [310, 204] on button "Continue" at bounding box center [309, 207] width 36 height 11
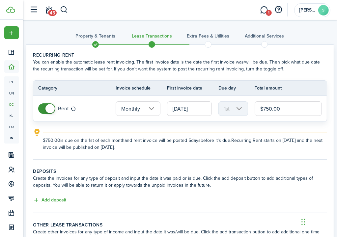
drag, startPoint x: 285, startPoint y: 108, endPoint x: 254, endPoint y: 100, distance: 31.8
click at [255, 100] on td "$750.00" at bounding box center [291, 109] width 72 height 18
type input "$800.00"
click at [235, 150] on explanation-description "$800.00 is due on the 1st of each month and rent invoice will be posted 5 days …" at bounding box center [185, 144] width 284 height 14
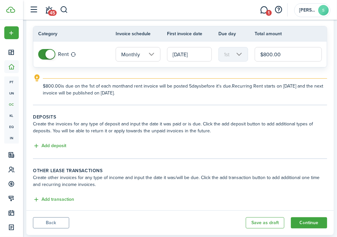
scroll to position [66, 0]
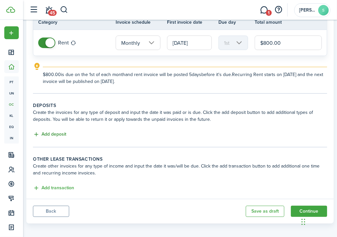
click at [55, 134] on button "Add deposit" at bounding box center [49, 135] width 33 height 8
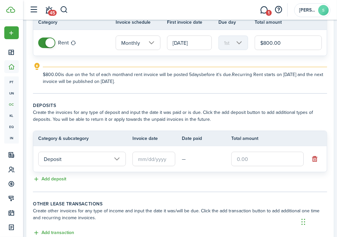
click at [157, 157] on input "text" at bounding box center [153, 159] width 43 height 14
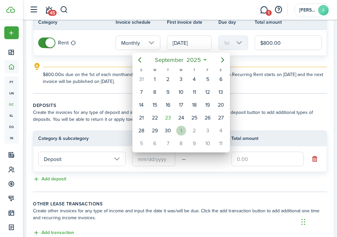
click at [179, 130] on div "1" at bounding box center [181, 131] width 10 height 10
type input "[DATE]"
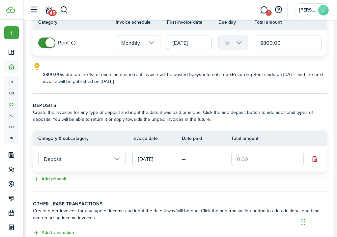
scroll to position [0, 0]
click at [248, 161] on input "text" at bounding box center [267, 159] width 72 height 14
type input "$800.00"
click at [243, 171] on table "Category & subcategory Invoice date Date paid Total amount Deposit 10/01/2025 —…" at bounding box center [180, 151] width 294 height 41
click at [145, 185] on tc-wizard-step "Deposits Create the invoices for any type of deposit and input the date it was …" at bounding box center [180, 147] width 294 height 90
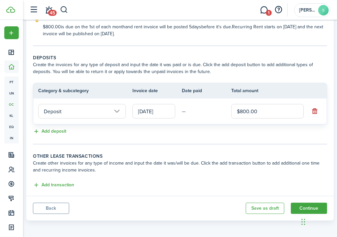
scroll to position [114, 0]
click at [54, 183] on button "Add transaction" at bounding box center [53, 185] width 41 height 8
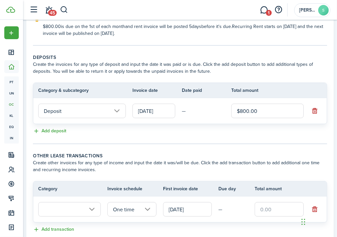
click at [95, 208] on input "text" at bounding box center [69, 209] width 63 height 14
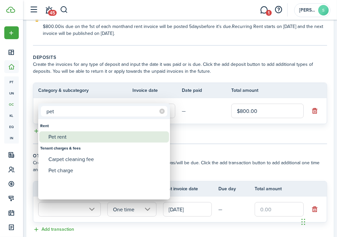
type input "pet"
click at [57, 134] on div "Pet rent" at bounding box center [106, 136] width 117 height 11
type input "Rent / Pet rent"
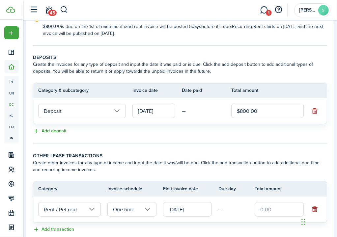
click at [146, 206] on input "One time" at bounding box center [131, 209] width 49 height 14
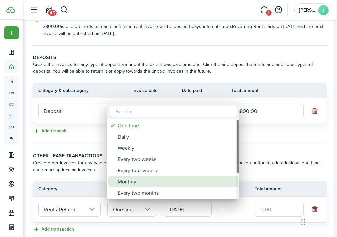
click at [130, 181] on div "Monthly" at bounding box center [176, 181] width 117 height 11
type input "Monthly"
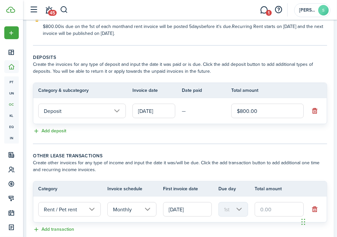
click at [269, 208] on input "text" at bounding box center [279, 209] width 49 height 14
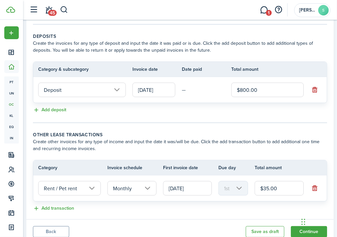
scroll to position [158, 0]
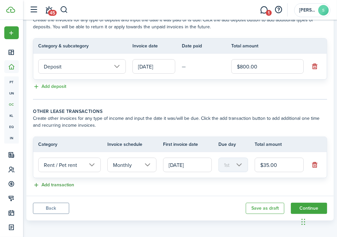
type input "$35.00"
click at [54, 181] on button "Add transaction" at bounding box center [53, 185] width 41 height 8
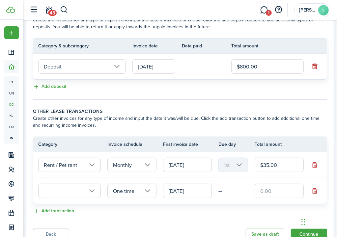
click at [58, 187] on input "text" at bounding box center [69, 191] width 63 height 14
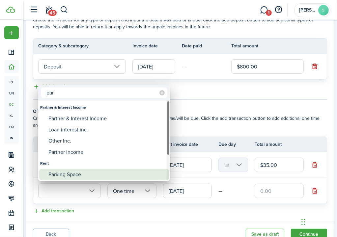
type input "par"
click at [65, 172] on div "Parking Space" at bounding box center [106, 174] width 117 height 11
type input "Rent / Parking Space"
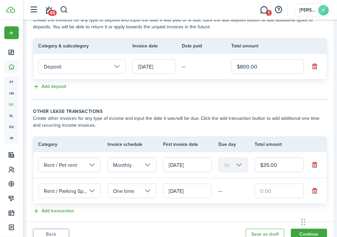
scroll to position [0, 3]
click at [148, 191] on input "One time" at bounding box center [131, 191] width 49 height 14
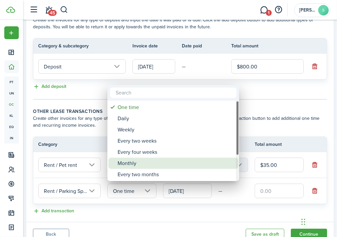
click at [130, 160] on div "Monthly" at bounding box center [176, 163] width 117 height 11
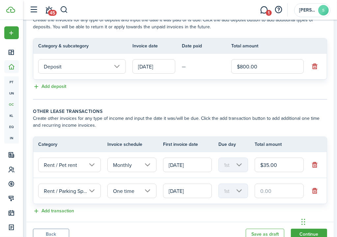
type input "Monthly"
click at [277, 189] on input "text" at bounding box center [279, 191] width 49 height 14
type input "$40.00"
drag, startPoint x: 245, startPoint y: 205, endPoint x: 225, endPoint y: 204, distance: 19.8
click at [244, 205] on lease-classic-other-transaction "Other lease transactions Create other invoices for any type of income and input…" at bounding box center [180, 161] width 294 height 107
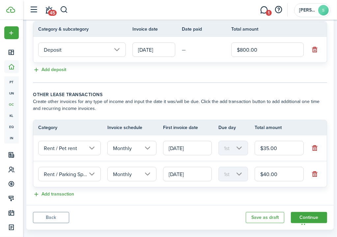
scroll to position [184, 0]
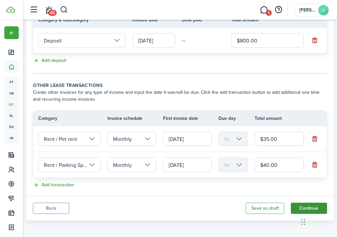
click at [299, 204] on button "Continue" at bounding box center [309, 208] width 36 height 11
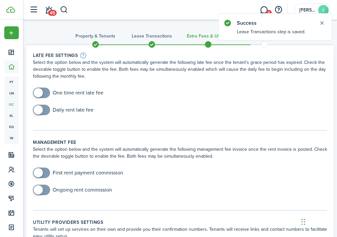
checkbox input "true"
click at [38, 92] on span at bounding box center [38, 92] width 9 height 9
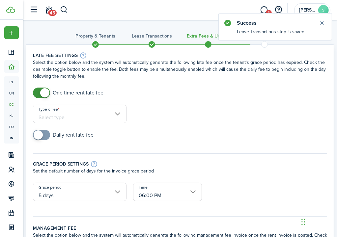
click at [116, 111] on input "Type of fee" at bounding box center [80, 114] width 94 height 18
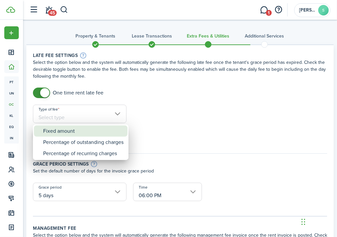
click at [73, 132] on div "Fixed amount" at bounding box center [83, 130] width 80 height 11
type input "Fixed amount"
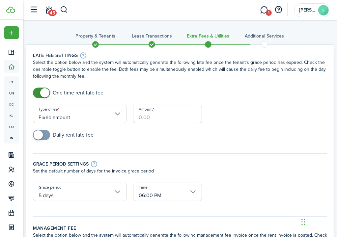
click at [154, 116] on input "Amount" at bounding box center [167, 114] width 69 height 18
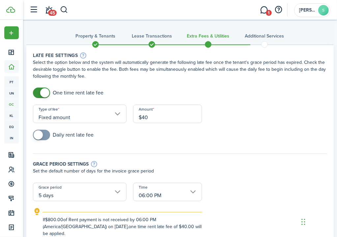
type input "$40.00"
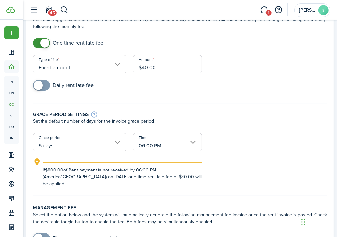
scroll to position [66, 0]
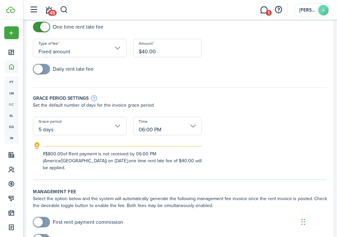
click at [117, 125] on input "5 days" at bounding box center [80, 126] width 94 height 18
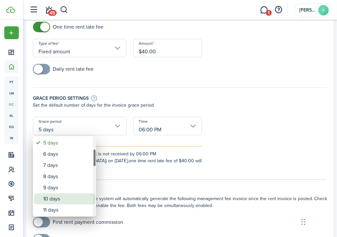
click at [54, 196] on div "10 days" at bounding box center [67, 198] width 48 height 11
type input "10 days"
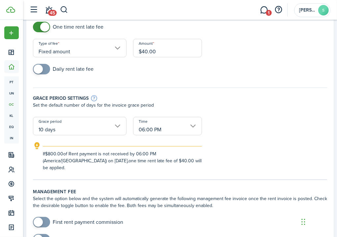
click at [253, 137] on form "One time rent late fee Type of fee Fixed amount Amount $40.00 Daily rent late f…" at bounding box center [180, 97] width 301 height 150
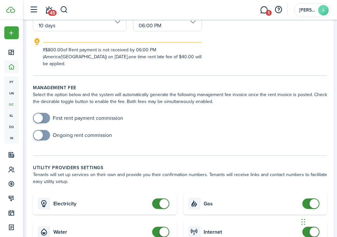
scroll to position [231, 0]
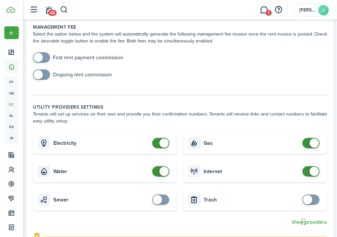
checkbox input "false"
click at [159, 166] on span at bounding box center [160, 171] width 7 height 11
checkbox input "false"
click at [314, 139] on span at bounding box center [314, 143] width 9 height 9
checkbox input "false"
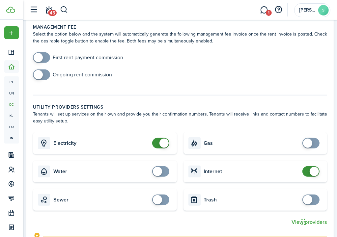
click at [312, 167] on span at bounding box center [314, 171] width 9 height 9
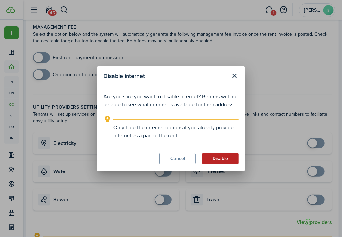
click at [223, 156] on button "Disable" at bounding box center [220, 158] width 36 height 11
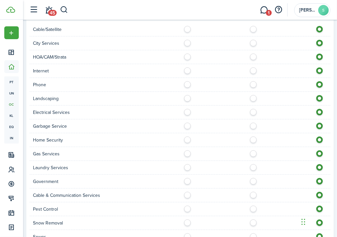
scroll to position [588, 0]
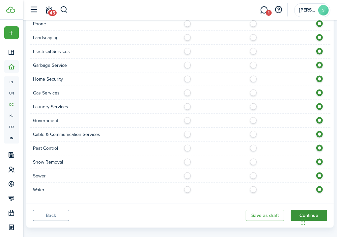
click at [306, 210] on button "Continue" at bounding box center [309, 215] width 36 height 11
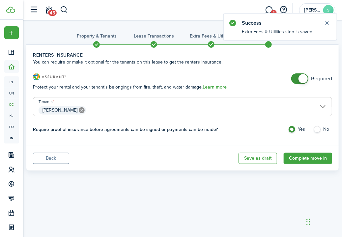
drag, startPoint x: 299, startPoint y: 80, endPoint x: 302, endPoint y: 83, distance: 4.0
checkbox input "false"
click at [299, 79] on span at bounding box center [302, 78] width 9 height 9
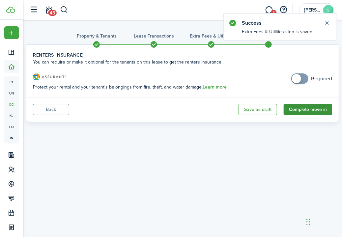
click at [308, 110] on button "Complete move in" at bounding box center [308, 109] width 48 height 11
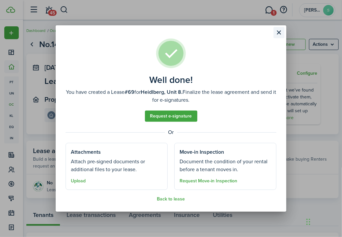
click at [279, 30] on button "Close modal" at bounding box center [278, 32] width 11 height 11
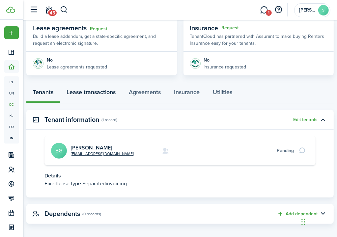
scroll to position [127, 0]
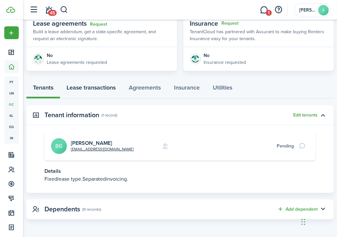
click at [96, 89] on link "Lease transactions" at bounding box center [91, 88] width 62 height 19
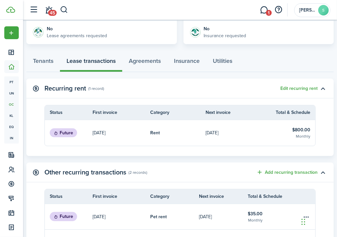
scroll to position [66, 0]
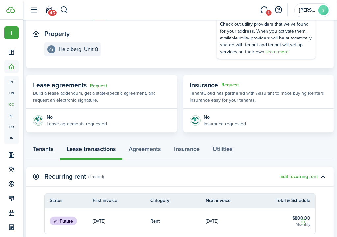
click at [45, 149] on link "Tenants" at bounding box center [43, 150] width 34 height 19
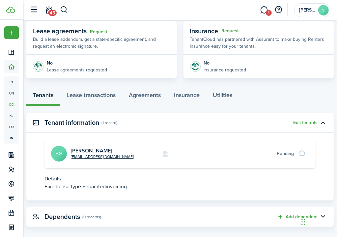
scroll to position [127, 0]
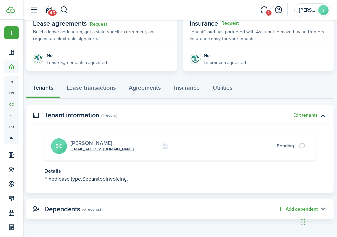
click at [86, 144] on link "Bradley Giles" at bounding box center [91, 143] width 41 height 8
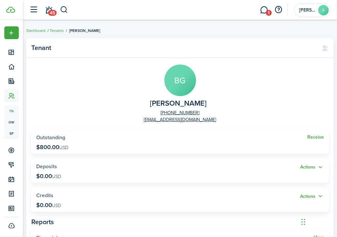
click at [178, 81] on avatar-text "BG" at bounding box center [180, 81] width 32 height 32
drag, startPoint x: 178, startPoint y: 81, endPoint x: 178, endPoint y: 89, distance: 7.6
click at [178, 89] on avatar-text "BG" at bounding box center [180, 81] width 32 height 32
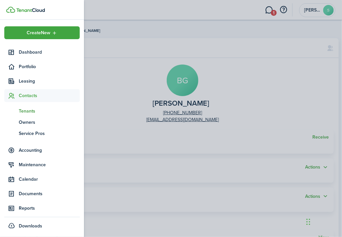
click at [26, 108] on span "Tenants" at bounding box center [49, 111] width 61 height 7
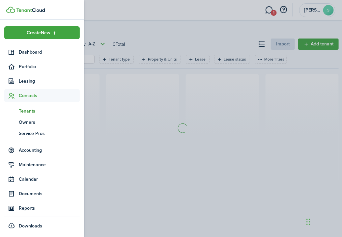
click at [26, 108] on span "Tenants" at bounding box center [49, 111] width 61 height 7
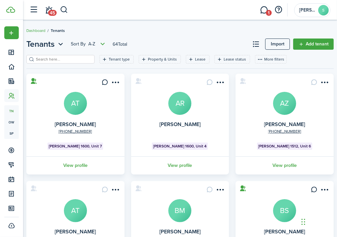
click at [66, 59] on input "search" at bounding box center [63, 59] width 58 height 6
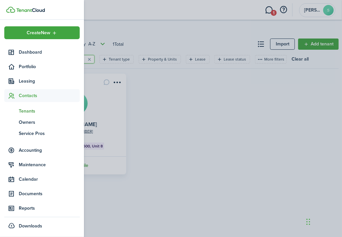
click at [30, 110] on span "Tenants" at bounding box center [49, 111] width 61 height 7
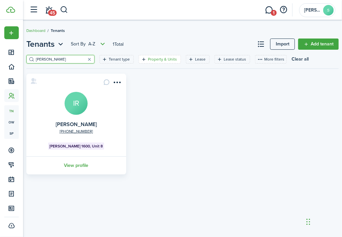
click at [148, 58] on filter-tag-label "Property & Units" at bounding box center [162, 59] width 29 height 6
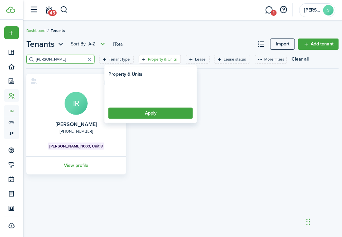
click at [148, 58] on filter-tag-label "Property & Units" at bounding box center [162, 59] width 29 height 6
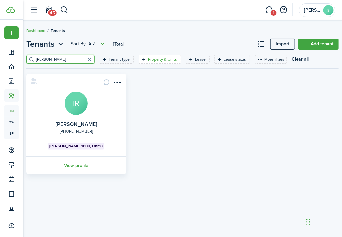
click at [148, 58] on filter-tag-label "Property & Units" at bounding box center [162, 59] width 29 height 6
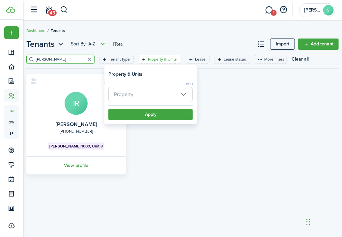
click at [47, 57] on input "rios" at bounding box center [63, 59] width 58 height 6
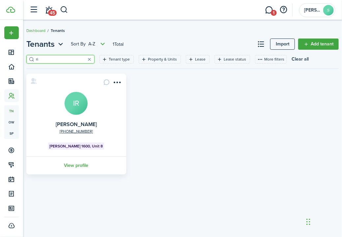
type input "r"
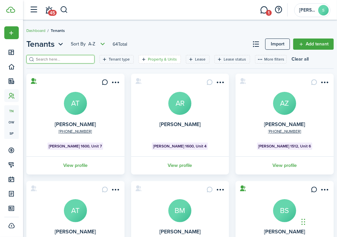
click at [148, 59] on filter-tag-label "Property & Units" at bounding box center [162, 59] width 29 height 6
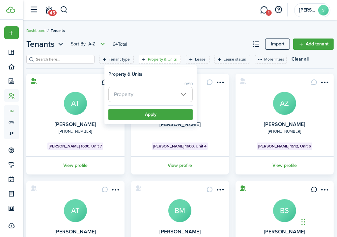
click at [183, 94] on span "Property" at bounding box center [151, 94] width 84 height 14
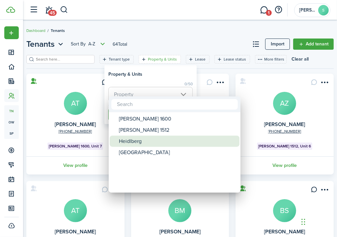
click at [139, 139] on div "Heidlberg" at bounding box center [177, 141] width 117 height 11
type input "Heidlberg"
click at [134, 141] on div "Heidlberg" at bounding box center [177, 141] width 117 height 11
type input "Heidlberg"
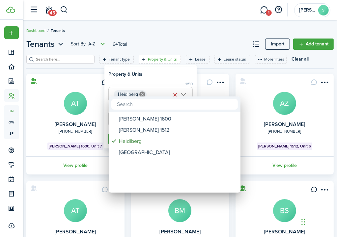
click at [171, 72] on div at bounding box center [168, 118] width 442 height 343
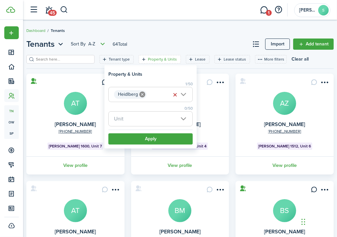
click at [182, 120] on span "Unit" at bounding box center [151, 119] width 84 height 14
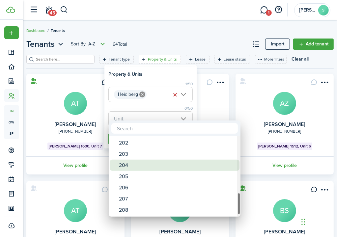
click at [129, 167] on div "204" at bounding box center [177, 165] width 117 height 11
type input "204"
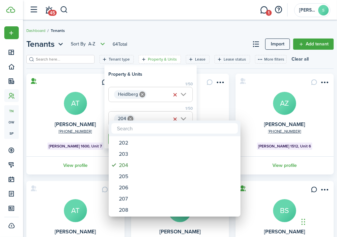
click at [184, 76] on div at bounding box center [168, 118] width 442 height 343
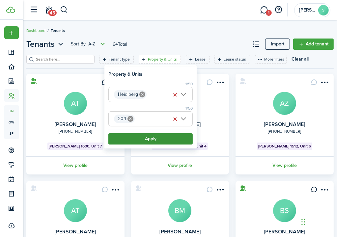
click at [155, 137] on button "Apply" at bounding box center [150, 138] width 84 height 11
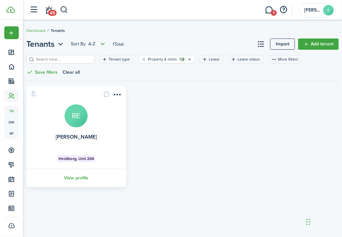
click at [79, 116] on avatar-text "RE" at bounding box center [76, 115] width 23 height 23
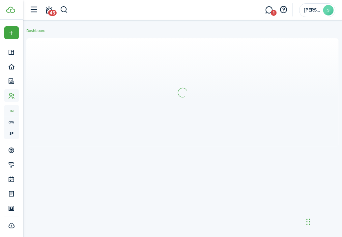
click at [79, 116] on section at bounding box center [182, 92] width 312 height 109
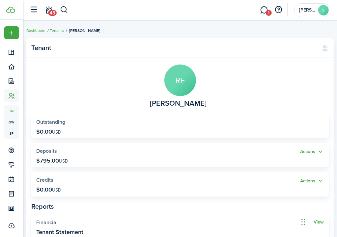
click at [183, 79] on avatar-text "RE" at bounding box center [180, 81] width 32 height 32
click at [181, 81] on avatar-text "RE" at bounding box center [180, 81] width 32 height 32
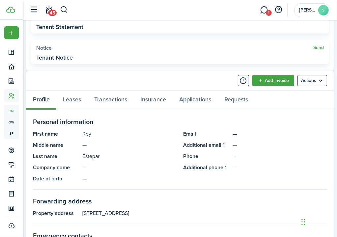
scroll to position [231, 0]
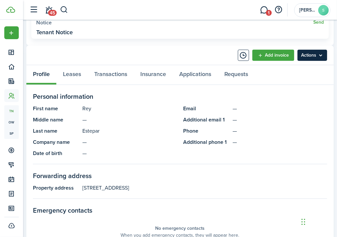
click at [320, 54] on menu-btn "Actions" at bounding box center [312, 55] width 30 height 11
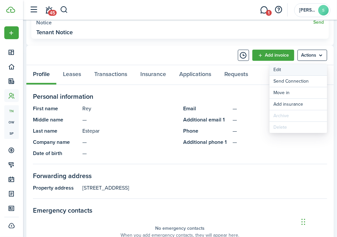
click at [287, 69] on link "Edit" at bounding box center [298, 69] width 58 height 11
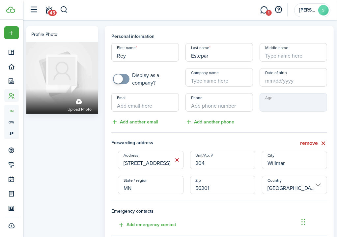
click at [138, 106] on input "Email" at bounding box center [145, 102] width 68 height 18
click at [199, 35] on h4 "Personal information" at bounding box center [219, 36] width 216 height 7
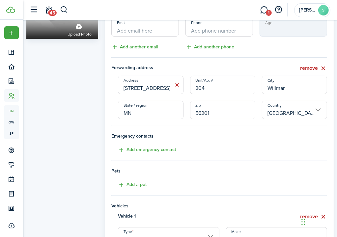
scroll to position [240, 0]
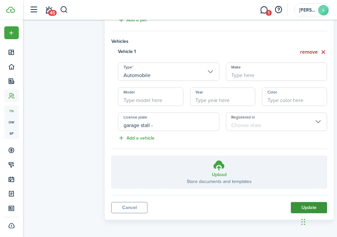
click at [306, 205] on button "Update" at bounding box center [309, 207] width 36 height 11
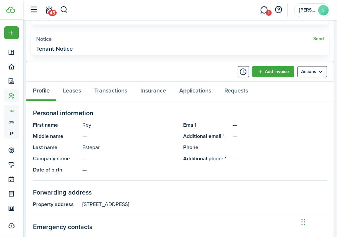
scroll to position [165, 0]
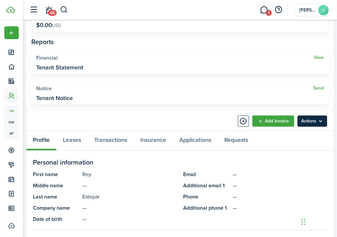
click at [316, 122] on menu-btn "Actions" at bounding box center [312, 121] width 30 height 11
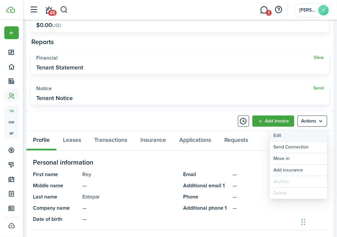
click at [282, 134] on link "Edit" at bounding box center [298, 135] width 58 height 11
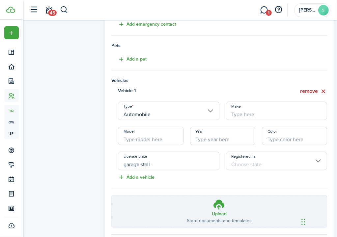
scroll to position [240, 0]
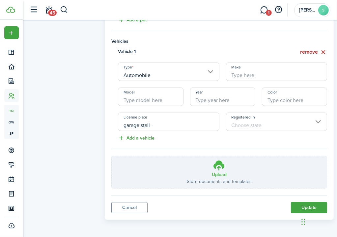
click at [219, 165] on icon at bounding box center [219, 165] width 13 height 12
click at [112, 156] on input "Upload Store documents and templates Choose file" at bounding box center [112, 156] width 0 height 0
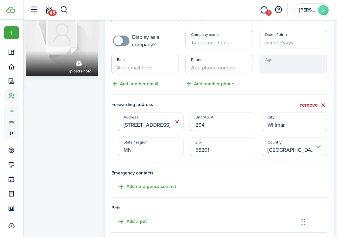
scroll to position [0, 0]
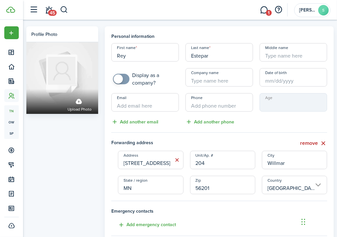
click at [130, 106] on input "Email" at bounding box center [145, 102] width 68 height 18
type input "annienillos@gmail.com"
type input "+1"
click at [194, 104] on input "+1" at bounding box center [219, 102] width 68 height 18
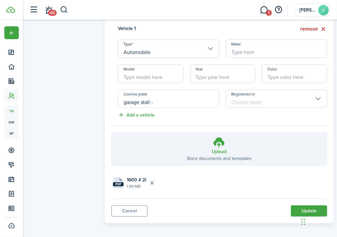
scroll to position [266, 0]
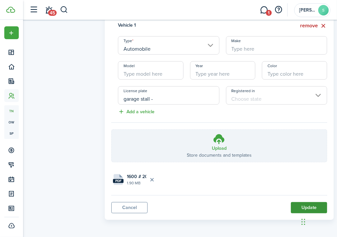
click at [312, 204] on button "Update" at bounding box center [309, 207] width 36 height 11
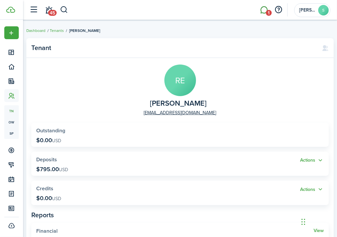
click at [267, 12] on span "1" at bounding box center [269, 13] width 6 height 6
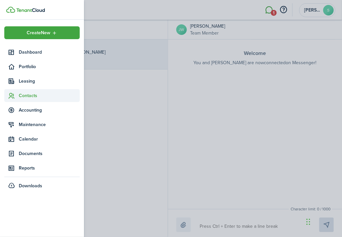
click at [30, 95] on span "Contacts" at bounding box center [49, 95] width 61 height 7
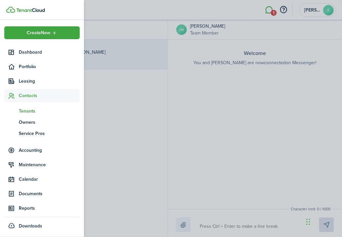
click at [33, 110] on span "Tenants" at bounding box center [49, 111] width 61 height 7
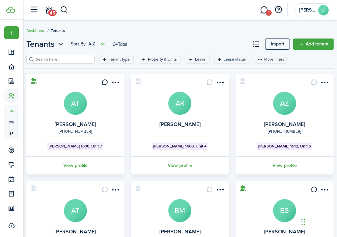
click at [76, 62] on input "search" at bounding box center [63, 59] width 58 height 6
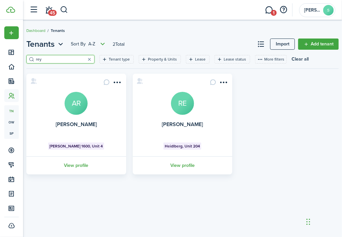
type input "rey"
click at [184, 108] on avatar-text "RE" at bounding box center [182, 103] width 23 height 23
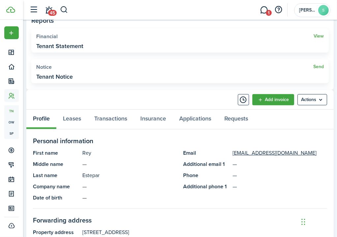
scroll to position [231, 0]
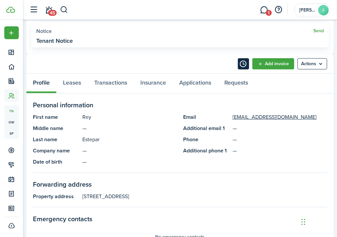
click at [246, 64] on button "Timeline" at bounding box center [243, 63] width 11 height 11
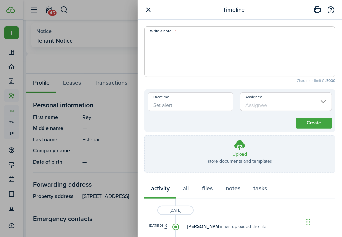
click at [165, 34] on textarea "Write a note..." at bounding box center [240, 54] width 190 height 40
type textarea "His partner or roomate is Annie Nillos"
click at [315, 123] on button "Create" at bounding box center [314, 123] width 36 height 11
click at [327, 21] on button "Close notify" at bounding box center [326, 22] width 9 height 9
click at [147, 11] on button "button" at bounding box center [148, 10] width 8 height 8
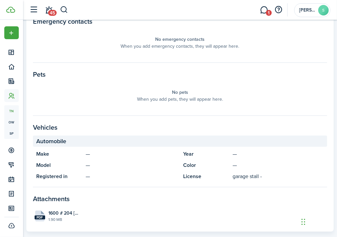
scroll to position [165, 0]
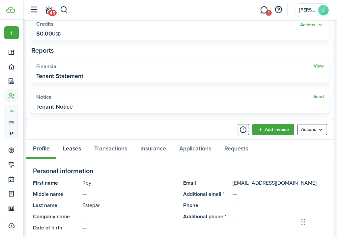
click at [75, 145] on link "Leases" at bounding box center [71, 149] width 31 height 19
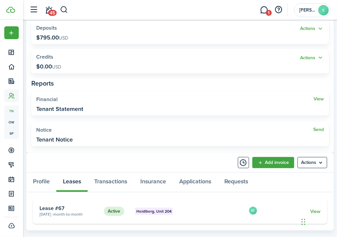
scroll to position [157, 0]
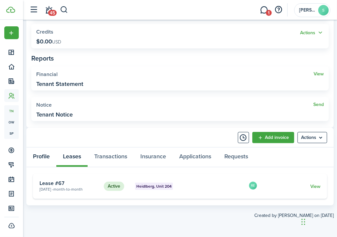
click at [39, 157] on link "Profile" at bounding box center [41, 157] width 30 height 19
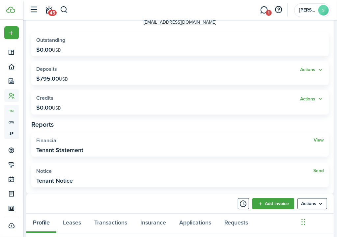
scroll to position [99, 0]
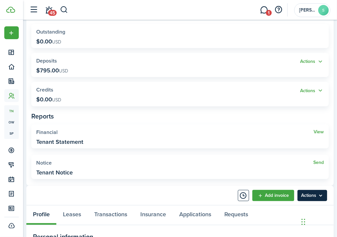
click at [321, 196] on menu-btn "Actions" at bounding box center [312, 195] width 30 height 11
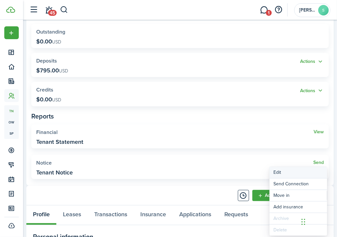
click at [276, 175] on link "Edit" at bounding box center [298, 172] width 58 height 11
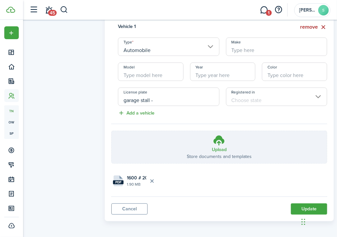
scroll to position [266, 0]
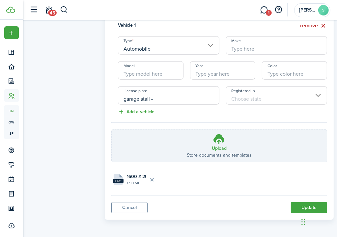
click at [148, 100] on input "garage stall -" at bounding box center [168, 95] width 101 height 18
click at [170, 100] on input "garage stall -" at bounding box center [168, 95] width 101 height 18
drag, startPoint x: 170, startPoint y: 100, endPoint x: 111, endPoint y: 100, distance: 58.9
click at [111, 100] on div "Vehicle 1 remove Type Automobile Make Model Year Color License plate garage sta…" at bounding box center [219, 63] width 222 height 83
click at [268, 148] on label "Upload Store documents and templates Choose file" at bounding box center [219, 146] width 215 height 32
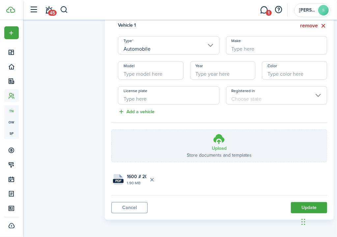
click at [112, 130] on input "Upload Store documents and templates Choose file" at bounding box center [112, 130] width 0 height 0
click at [311, 25] on button "remove" at bounding box center [313, 26] width 27 height 8
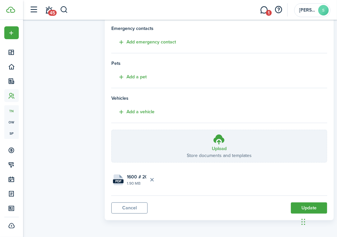
drag, startPoint x: 306, startPoint y: 205, endPoint x: 261, endPoint y: 200, distance: 45.7
click at [261, 200] on panel-main "Personal information First name Rey Last name Estepar Middle name Display as a …" at bounding box center [219, 32] width 229 height 377
click at [310, 204] on button "Update" at bounding box center [309, 208] width 36 height 11
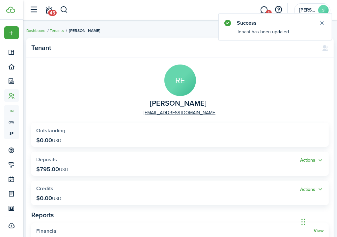
click at [283, 73] on panel-main-group "RE Rey Estepar annienillos@gmail.com" at bounding box center [179, 91] width 297 height 52
click at [323, 22] on button "Close notify" at bounding box center [321, 22] width 9 height 9
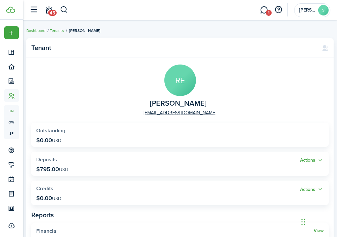
click at [177, 76] on avatar-text "RE" at bounding box center [180, 81] width 32 height 32
drag, startPoint x: 177, startPoint y: 76, endPoint x: 179, endPoint y: 85, distance: 9.3
click at [179, 85] on avatar-text "RE" at bounding box center [180, 81] width 32 height 32
click at [182, 105] on span "Rey Estepar" at bounding box center [178, 103] width 57 height 8
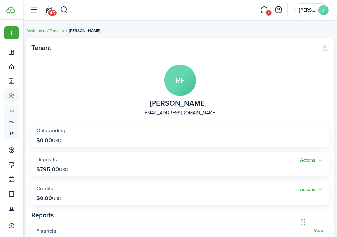
click at [82, 30] on span "Rey Estepar" at bounding box center [84, 31] width 31 height 6
click at [180, 81] on avatar-text "RE" at bounding box center [180, 81] width 32 height 32
click at [174, 105] on span "Rey Estepar" at bounding box center [178, 103] width 57 height 8
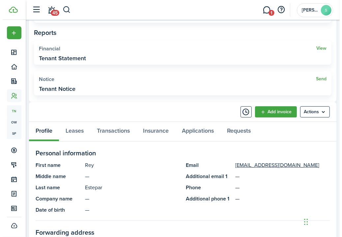
scroll to position [198, 0]
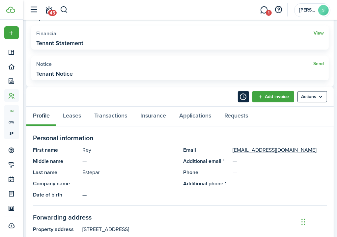
click at [242, 96] on button "Timeline" at bounding box center [243, 96] width 11 height 11
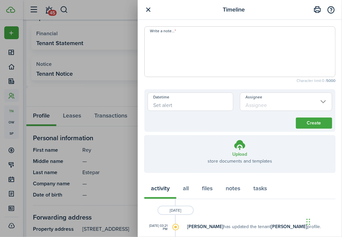
click at [162, 35] on textarea "Write a note..." at bounding box center [240, 54] width 190 height 40
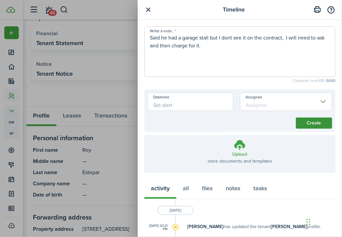
type textarea "Said he had a garage stall but I dont see it on the contract, I will need to as…"
click at [310, 124] on button "Create" at bounding box center [314, 123] width 36 height 11
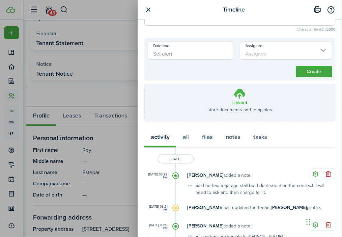
scroll to position [0, 0]
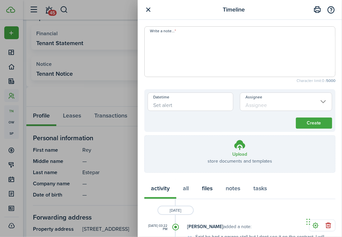
click at [209, 188] on button "files" at bounding box center [207, 188] width 24 height 19
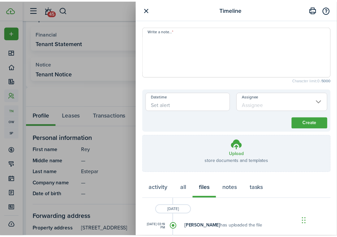
scroll to position [79, 0]
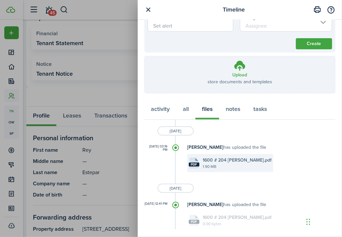
click at [206, 164] on file-size "1.90 MB" at bounding box center [237, 167] width 69 height 6
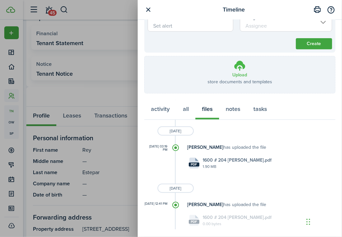
click at [170, 81] on label "Upload store documents and templates Choose file" at bounding box center [240, 74] width 190 height 37
click at [145, 56] on input "Upload store documents and templates Choose file" at bounding box center [145, 56] width 0 height 0
click at [42, 115] on div "Timeline Write a note... Character limit: 0 / 5000 Datetime Assignee Create Upl…" at bounding box center [171, 118] width 342 height 237
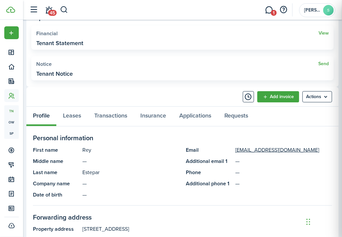
click at [42, 115] on div "Timeline Write a note... Character limit: 0 / 5000 Datetime Assignee Create Upl…" at bounding box center [171, 118] width 342 height 237
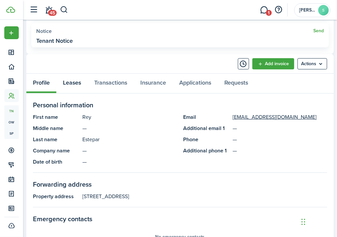
scroll to position [263, 0]
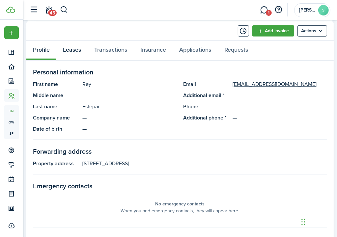
click at [76, 48] on link "Leases" at bounding box center [71, 50] width 31 height 19
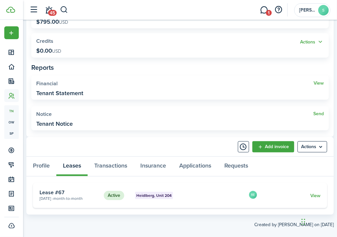
scroll to position [157, 0]
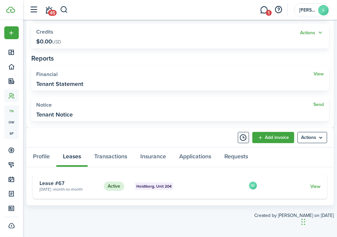
click at [75, 160] on div "Profile Leases Transactions Insurance Applications Requests" at bounding box center [179, 159] width 307 height 23
click at [319, 186] on link "View" at bounding box center [315, 186] width 10 height 7
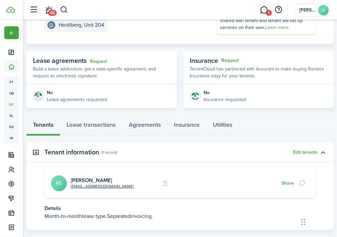
scroll to position [127, 0]
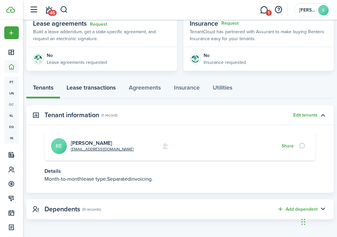
click at [84, 86] on link "Lease transactions" at bounding box center [91, 88] width 62 height 19
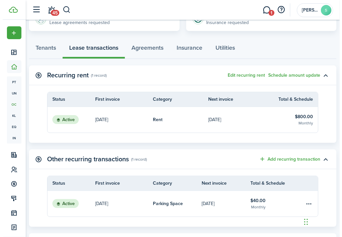
scroll to position [231, 0]
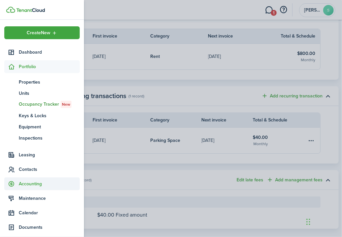
click at [28, 185] on span "Accounting" at bounding box center [49, 183] width 61 height 7
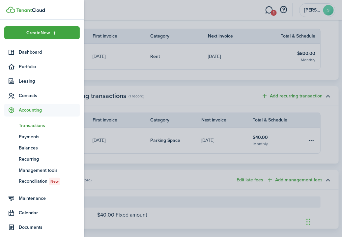
click at [35, 126] on span "Transactions" at bounding box center [49, 125] width 61 height 7
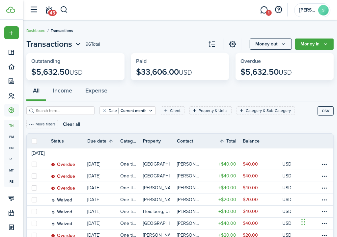
click at [41, 111] on input "search" at bounding box center [63, 111] width 58 height 6
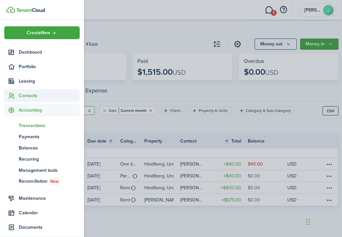
type input "rey"
click at [33, 97] on span "Contacts" at bounding box center [49, 95] width 61 height 7
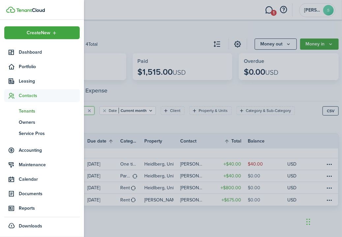
click at [30, 111] on span "Tenants" at bounding box center [49, 111] width 61 height 7
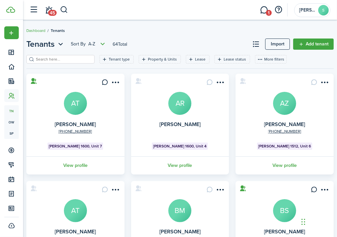
click at [66, 61] on input "search" at bounding box center [63, 59] width 58 height 6
type input "rey"
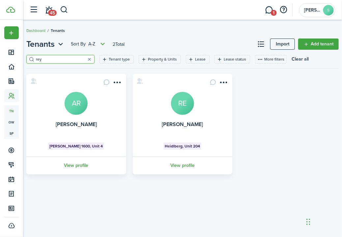
click at [182, 106] on avatar-text "RE" at bounding box center [182, 103] width 23 height 23
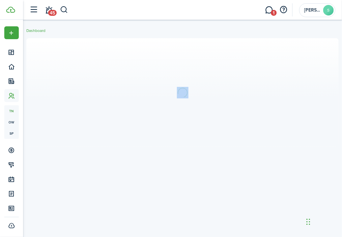
click at [182, 106] on section at bounding box center [182, 92] width 312 height 109
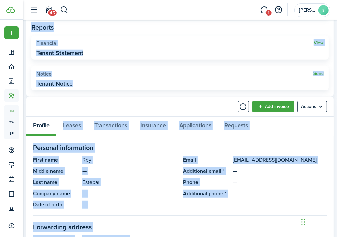
scroll to position [198, 0]
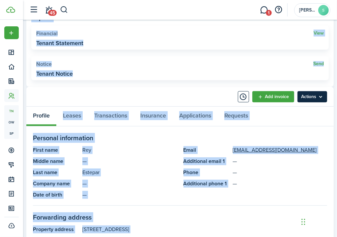
click at [310, 97] on menu-btn "Actions" at bounding box center [312, 96] width 30 height 11
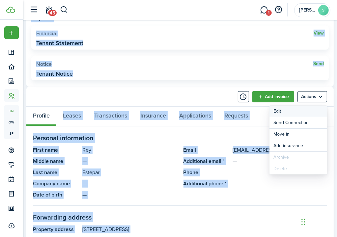
click at [288, 112] on link "Edit" at bounding box center [298, 111] width 58 height 11
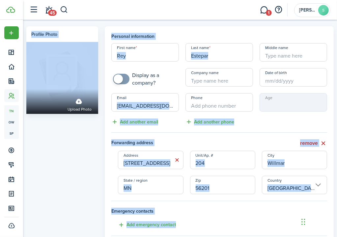
click at [95, 163] on div "Profile photo Upload photo" at bounding box center [62, 214] width 78 height 377
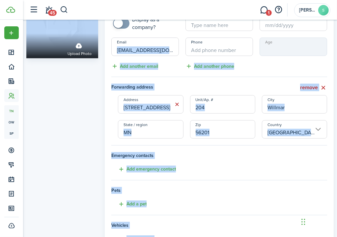
scroll to position [183, 0]
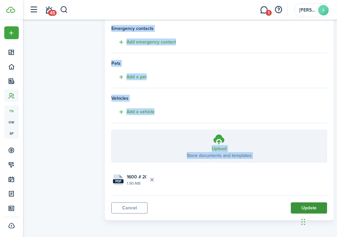
click at [299, 205] on button "Update" at bounding box center [309, 208] width 36 height 11
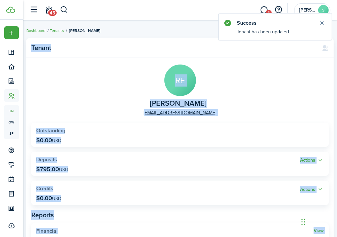
click at [147, 86] on panel-main-group "RE Rey Estepar annienillos@gmail.com" at bounding box center [179, 91] width 297 height 52
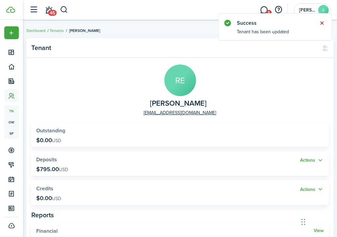
drag, startPoint x: 322, startPoint y: 23, endPoint x: 249, endPoint y: 42, distance: 75.2
click at [322, 24] on button "Close notify" at bounding box center [321, 22] width 9 height 9
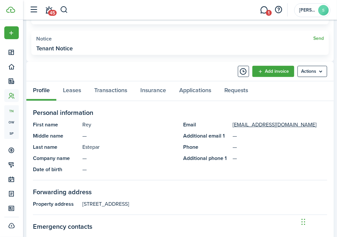
scroll to position [231, 0]
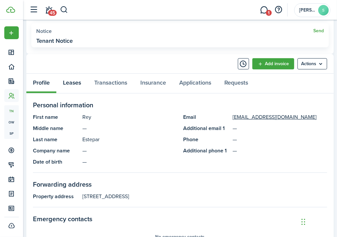
click at [76, 84] on link "Leases" at bounding box center [71, 83] width 31 height 19
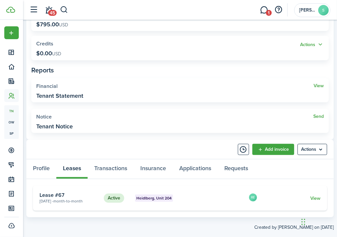
scroll to position [157, 0]
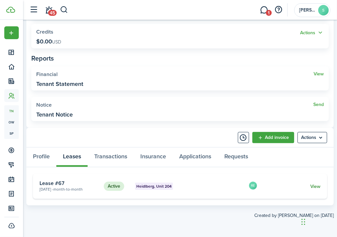
click at [317, 188] on link "View" at bounding box center [315, 186] width 10 height 7
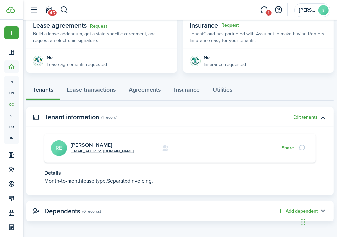
scroll to position [127, 0]
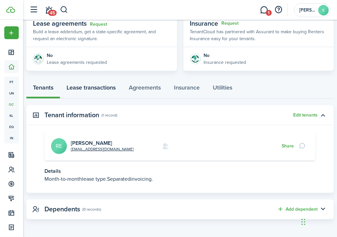
click at [94, 88] on link "Lease transactions" at bounding box center [91, 88] width 62 height 19
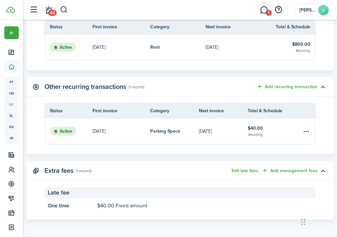
scroll to position [240, 0]
click at [239, 168] on button "Edit late fees" at bounding box center [245, 170] width 27 height 5
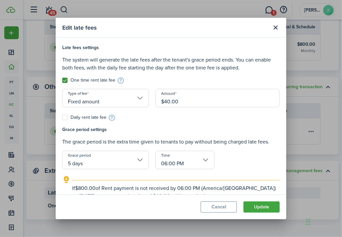
click at [138, 161] on input "5 days" at bounding box center [105, 160] width 87 height 18
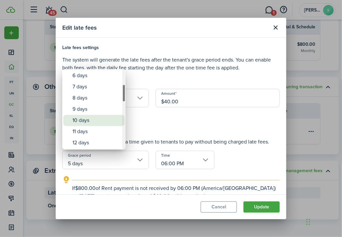
click at [87, 121] on div "10 days" at bounding box center [96, 120] width 48 height 11
type input "10 days"
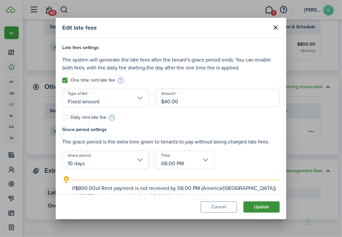
click at [265, 207] on button "Update" at bounding box center [261, 207] width 36 height 11
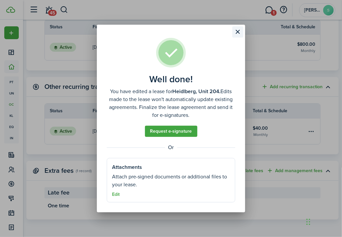
click at [238, 33] on button "Close modal" at bounding box center [237, 31] width 11 height 11
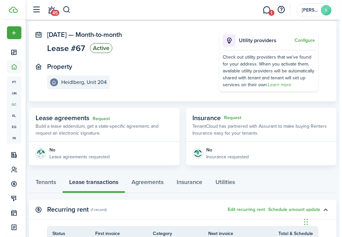
scroll to position [0, 0]
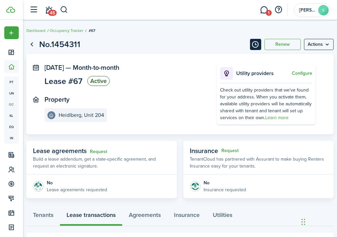
click at [256, 41] on button "Timeline" at bounding box center [255, 44] width 11 height 11
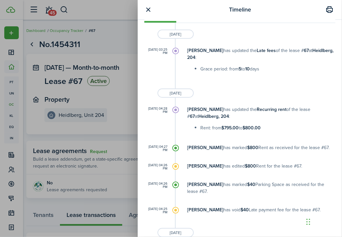
scroll to position [165, 0]
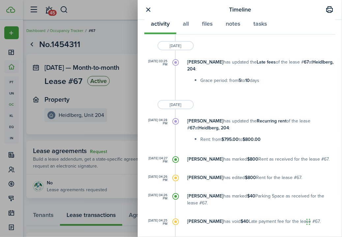
click at [175, 63] on div at bounding box center [175, 62] width 7 height 7
click at [257, 62] on b "Late fees" at bounding box center [266, 62] width 19 height 7
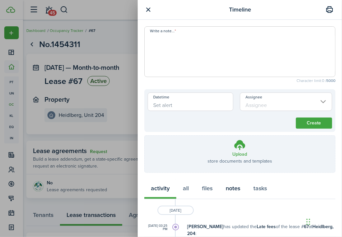
click at [235, 191] on button "notes" at bounding box center [233, 188] width 28 height 19
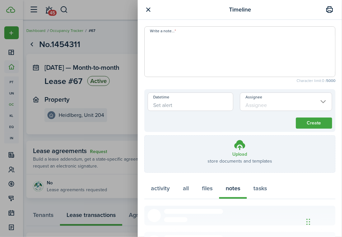
click at [162, 35] on textarea "Write a note..." at bounding box center [240, 54] width 190 height 40
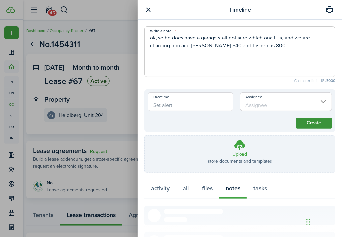
type textarea "ok, so he does have a garage stall,not sure which one it is, and we are chargin…"
click at [303, 123] on button "Create" at bounding box center [314, 123] width 36 height 11
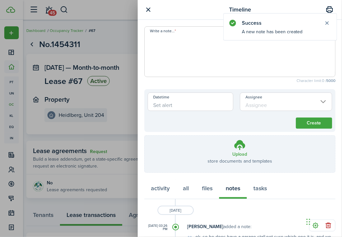
click at [148, 9] on button "button" at bounding box center [148, 10] width 8 height 8
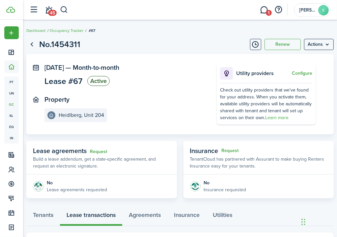
click at [132, 120] on panel-main-section "Property Heidlberg, Unit 204" at bounding box center [120, 109] width 152 height 26
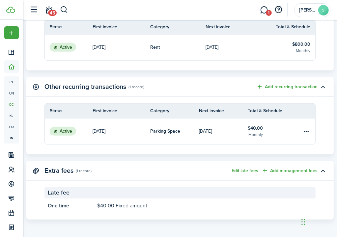
scroll to position [75, 0]
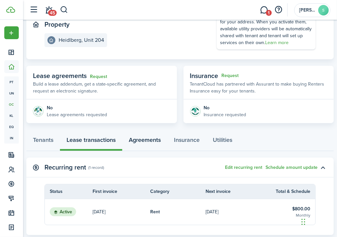
click at [149, 139] on link "Agreements" at bounding box center [144, 140] width 45 height 19
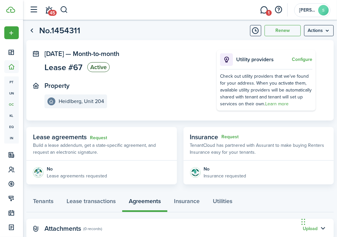
scroll to position [33, 0]
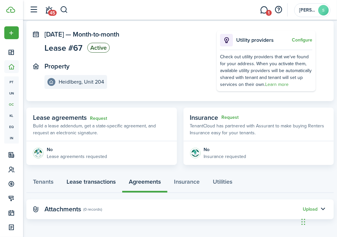
click at [82, 183] on link "Lease transactions" at bounding box center [91, 182] width 62 height 19
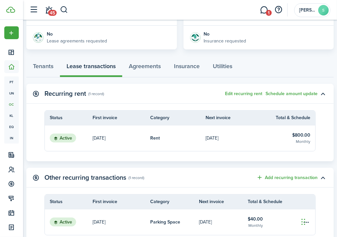
scroll to position [165, 0]
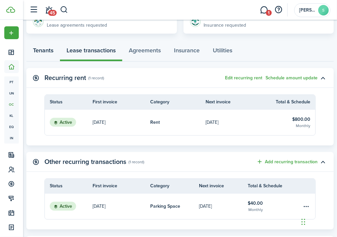
click at [44, 52] on link "Tenants" at bounding box center [43, 51] width 34 height 19
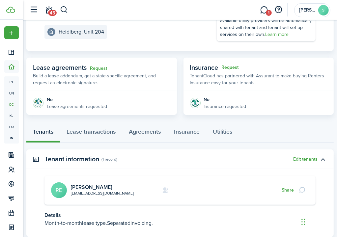
scroll to position [127, 0]
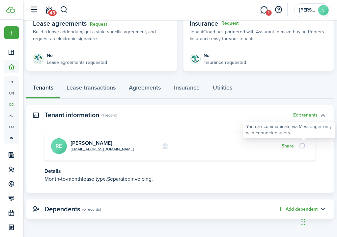
click at [302, 148] on div at bounding box center [303, 146] width 11 height 9
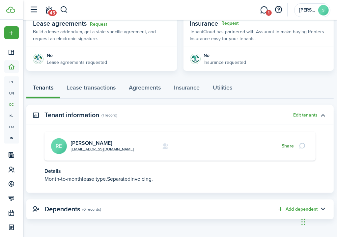
click at [287, 145] on button "Share" at bounding box center [288, 146] width 12 height 5
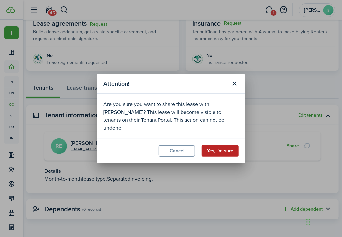
click at [222, 147] on button "Yes, I'm sure" at bounding box center [220, 151] width 37 height 11
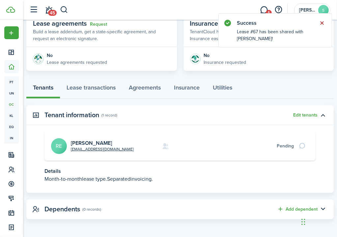
click at [321, 22] on button "Close notify" at bounding box center [321, 22] width 9 height 9
click at [52, 13] on span "45" at bounding box center [52, 13] width 9 height 6
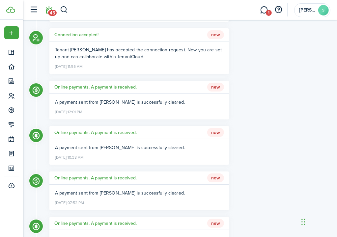
scroll to position [99, 0]
